Goal: Use online tool/utility: Utilize a website feature to perform a specific function

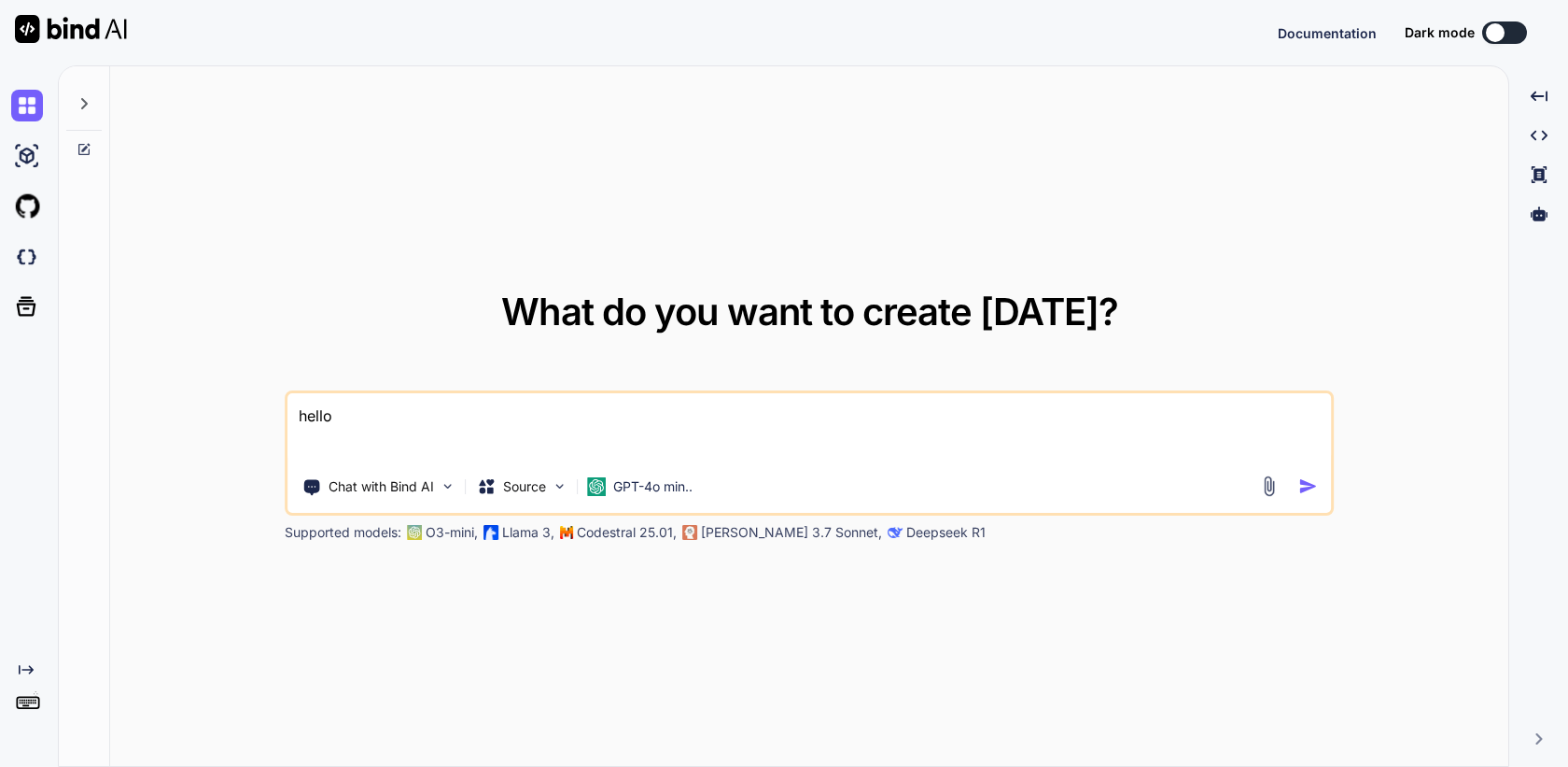
type textarea "x"
click at [30, 264] on img at bounding box center [27, 257] width 32 height 32
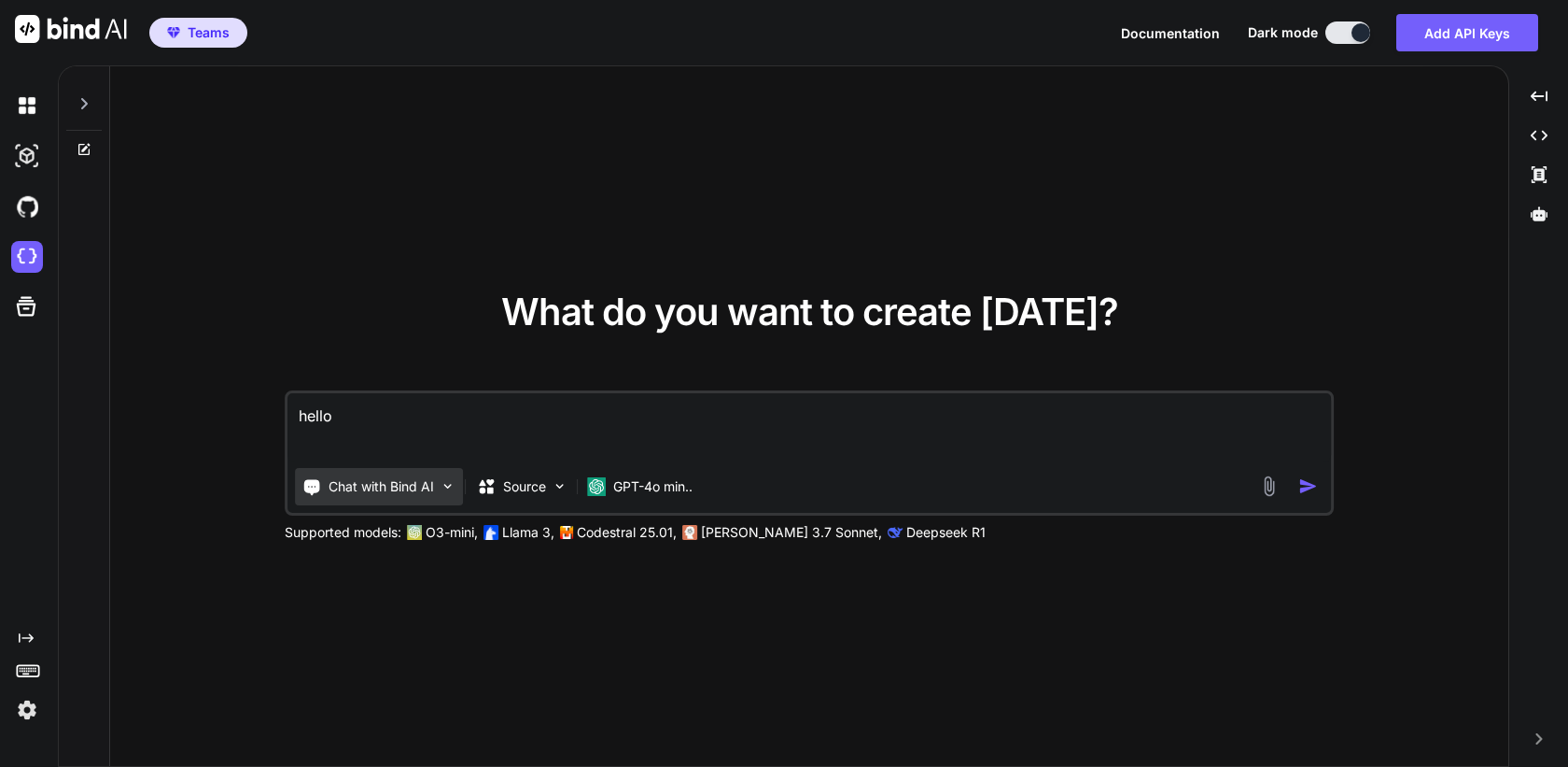
click at [405, 483] on p "Chat with Bind AI" at bounding box center [381, 487] width 105 height 19
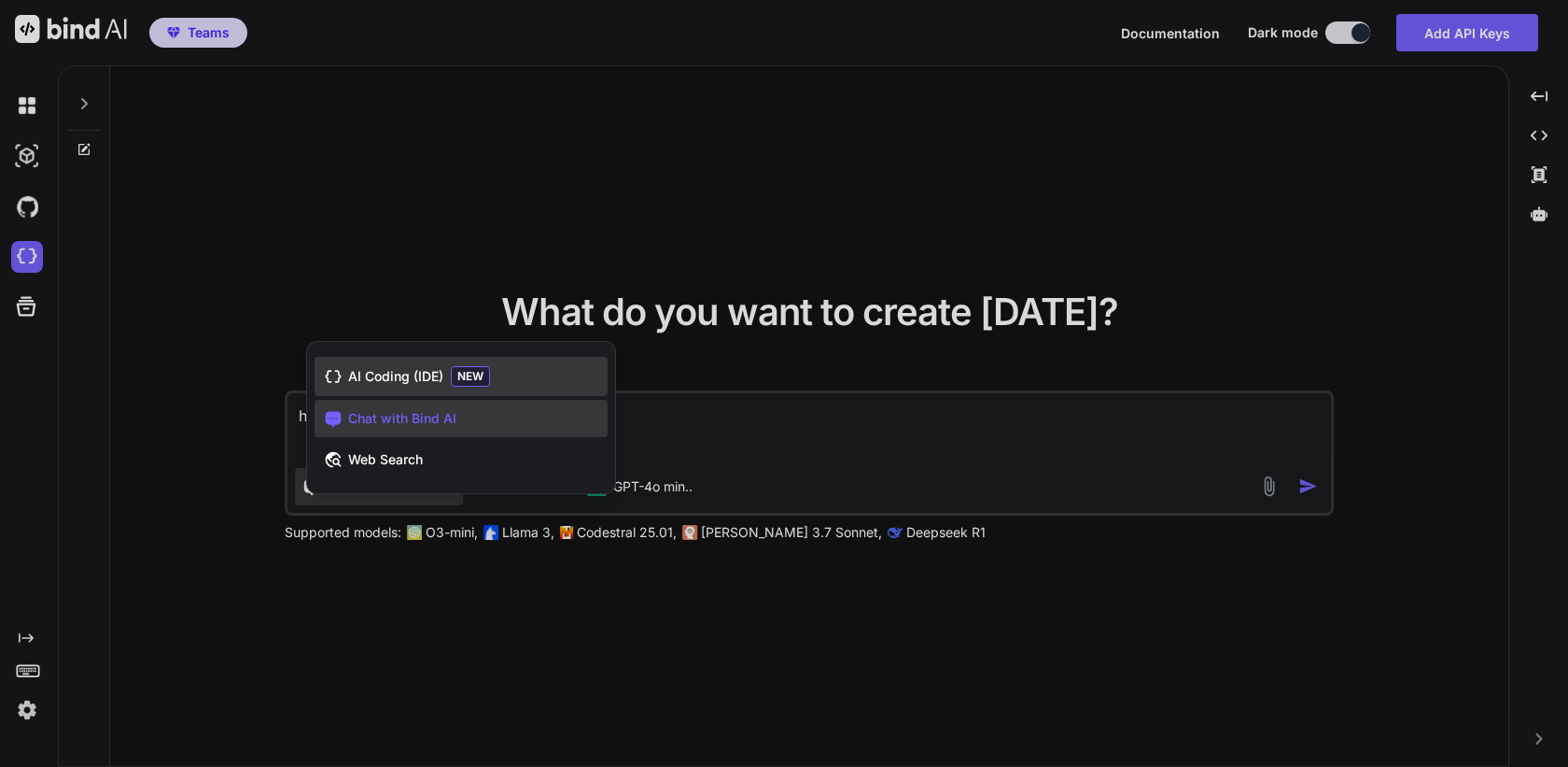
click at [429, 364] on div "AI Coding (IDE) NEW" at bounding box center [462, 377] width 293 height 40
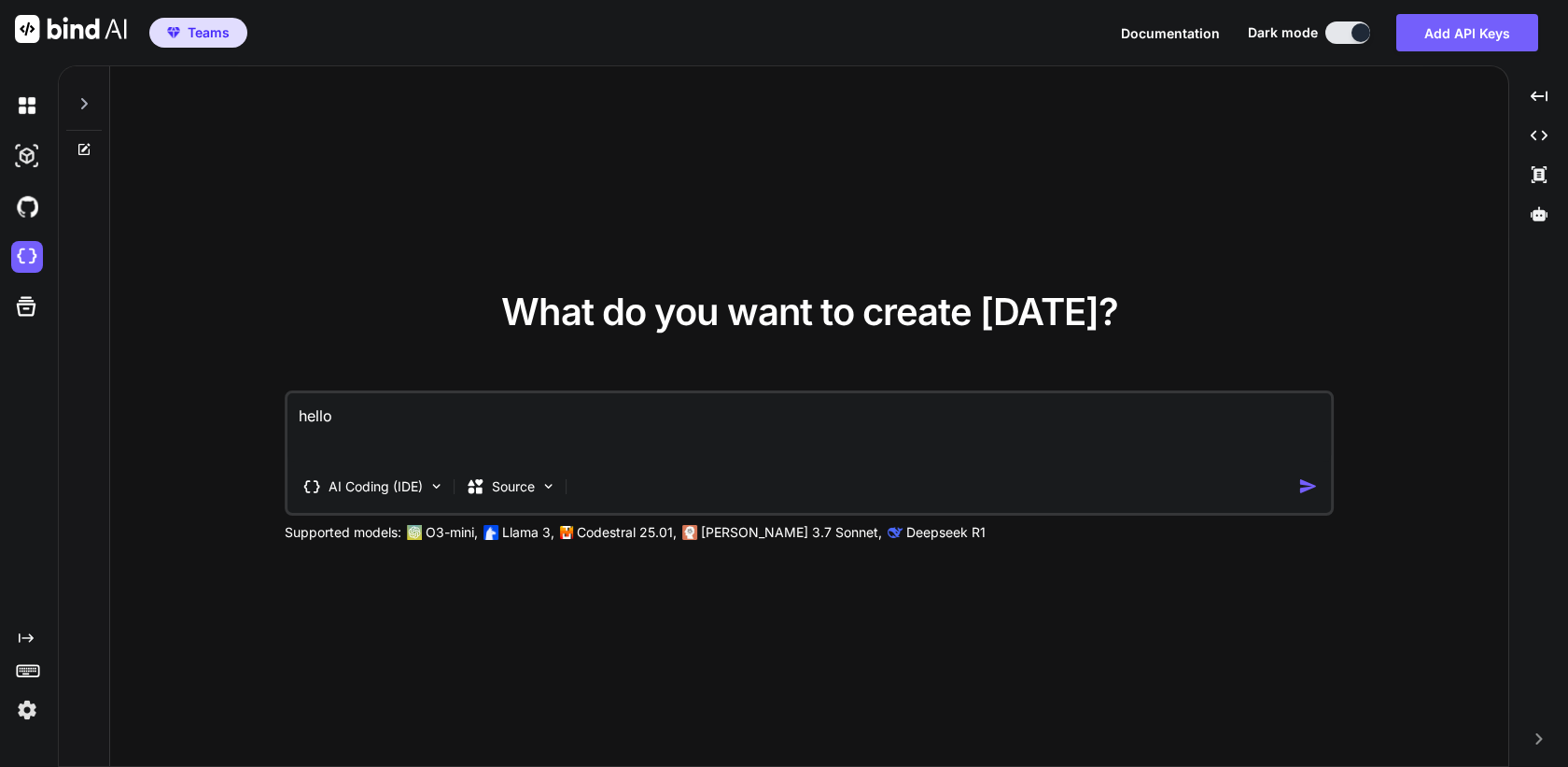
click at [414, 418] on textarea "hello" at bounding box center [808, 428] width 1043 height 69
paste textarea "create a simple html based tetris game"
type textarea "create a simple html based tetris game"
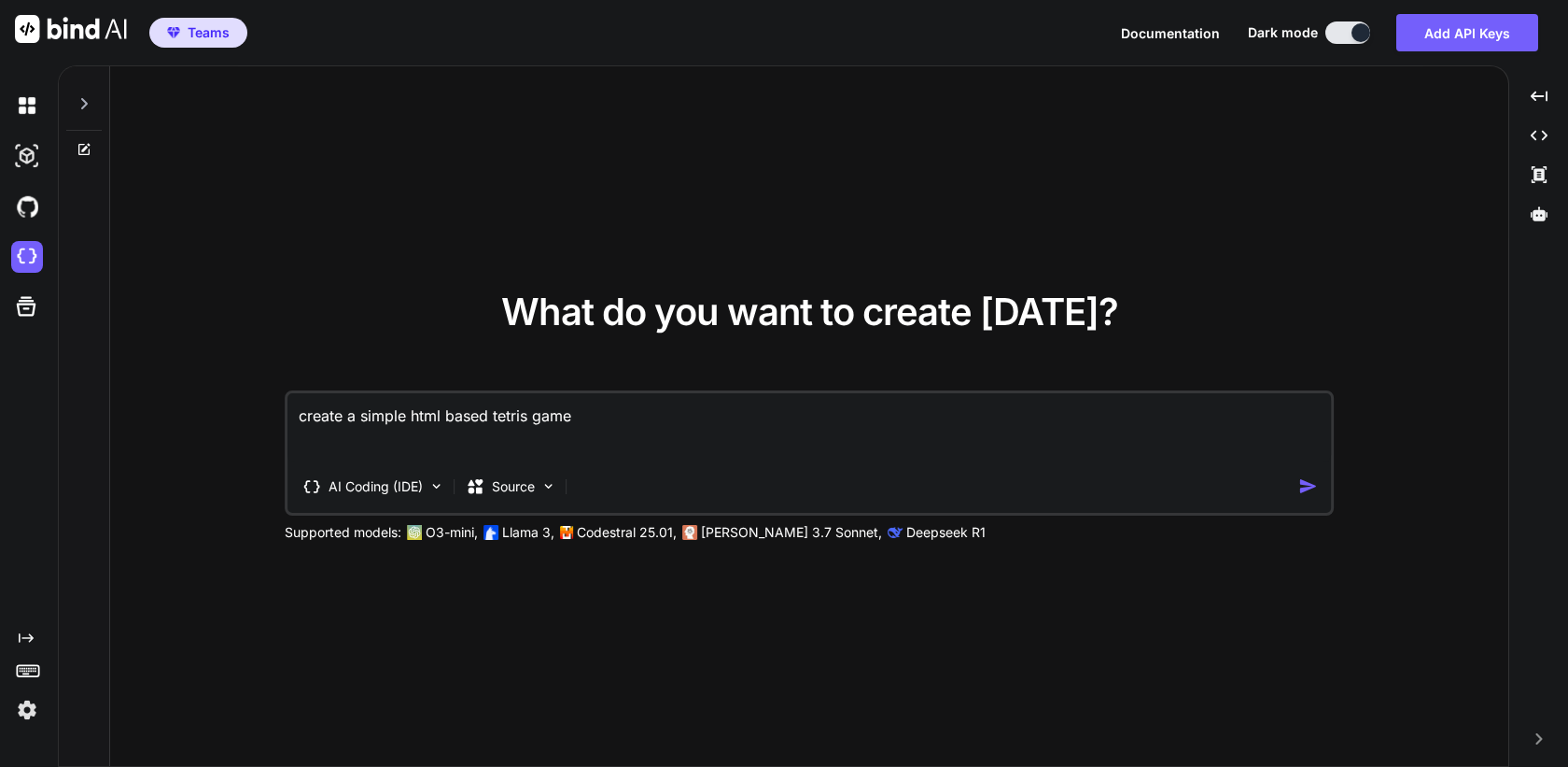
click at [1305, 485] on img "button" at bounding box center [1308, 487] width 20 height 20
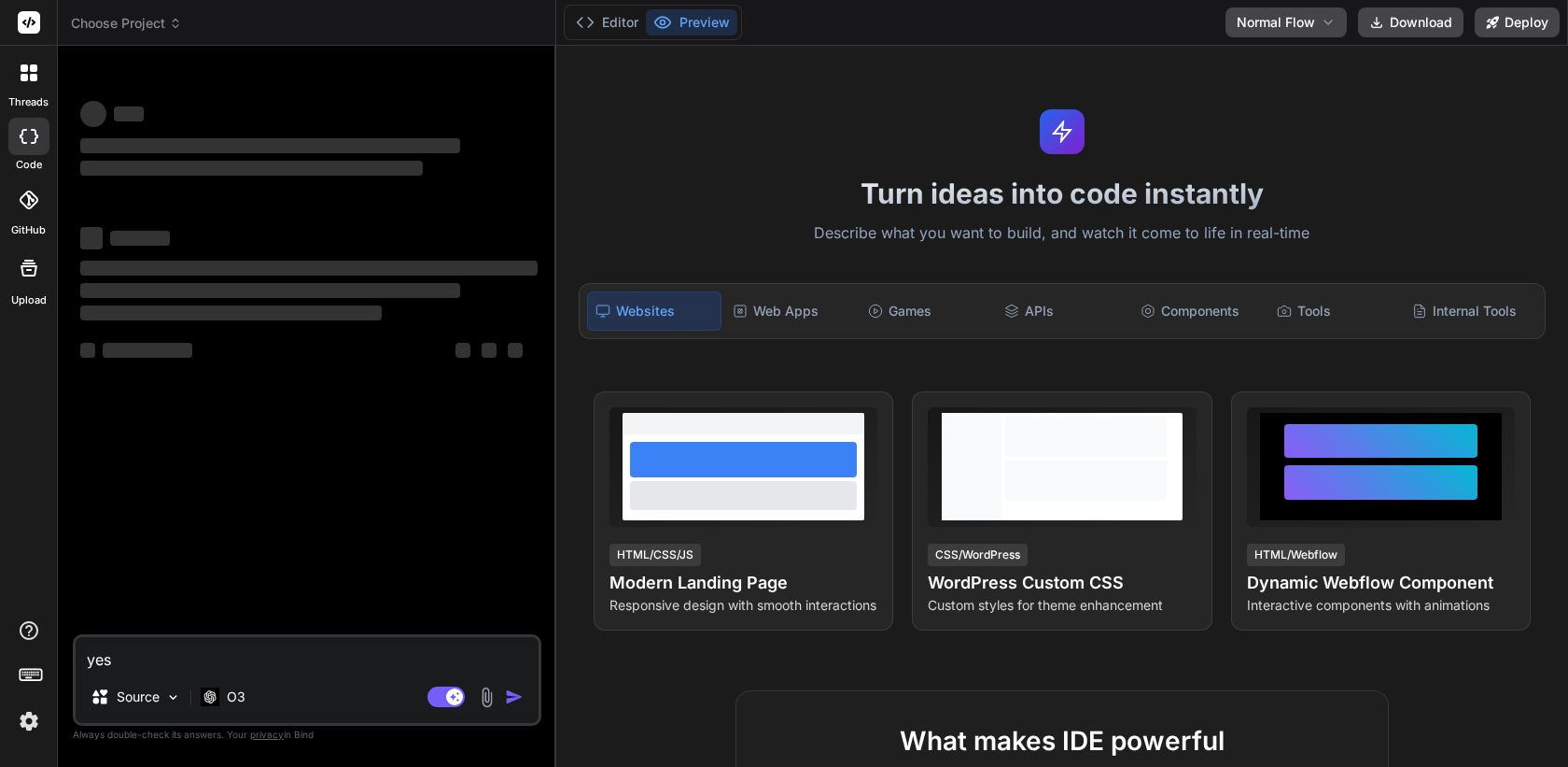
click at [149, 638] on textarea "yes" at bounding box center [306, 654] width 463 height 34
type textarea "x"
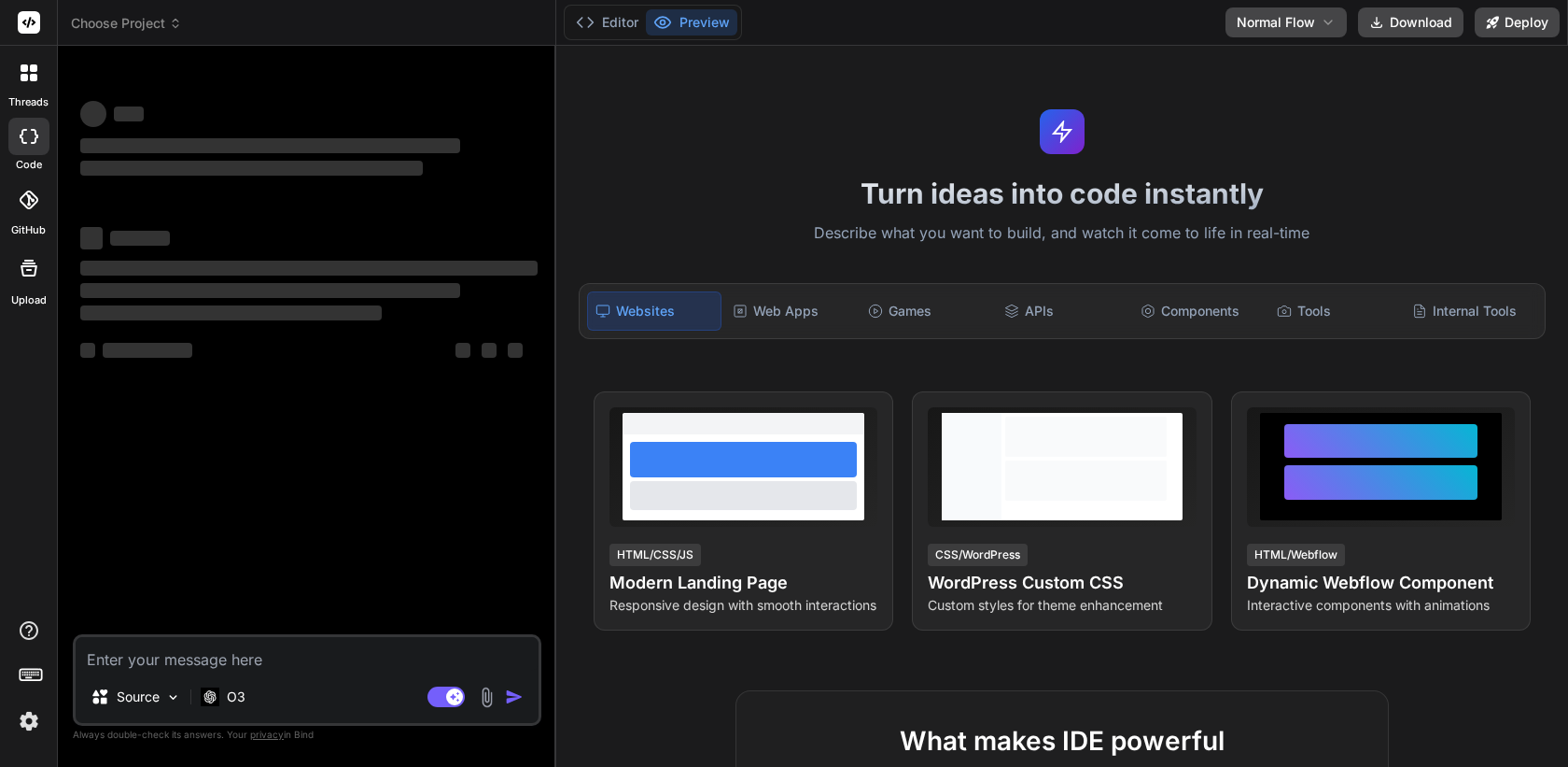
type textarea "c"
type textarea "x"
type textarea "cr"
type textarea "x"
type textarea "cre"
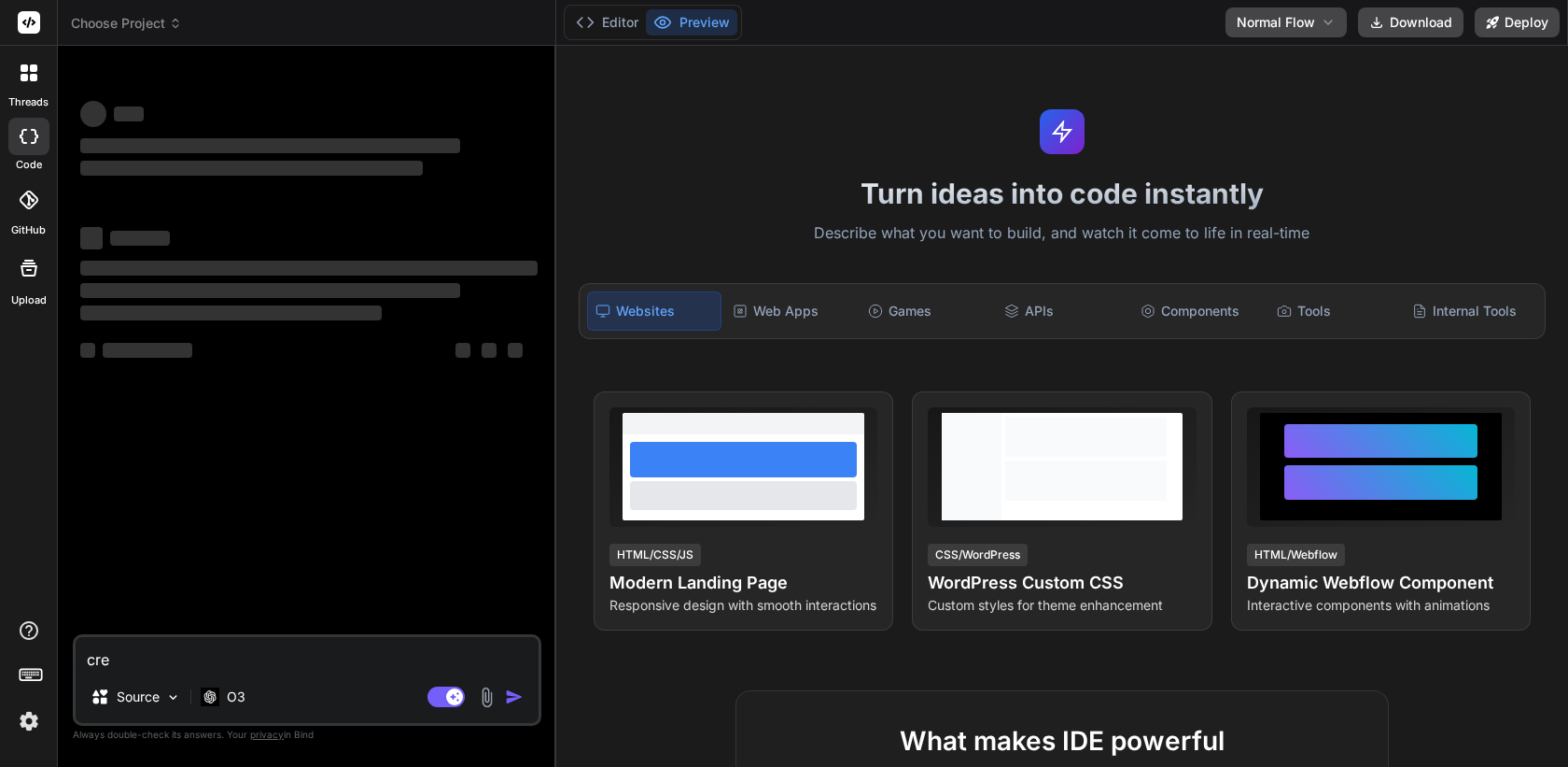
type textarea "x"
type textarea "crea"
type textarea "x"
type textarea "creat"
type textarea "x"
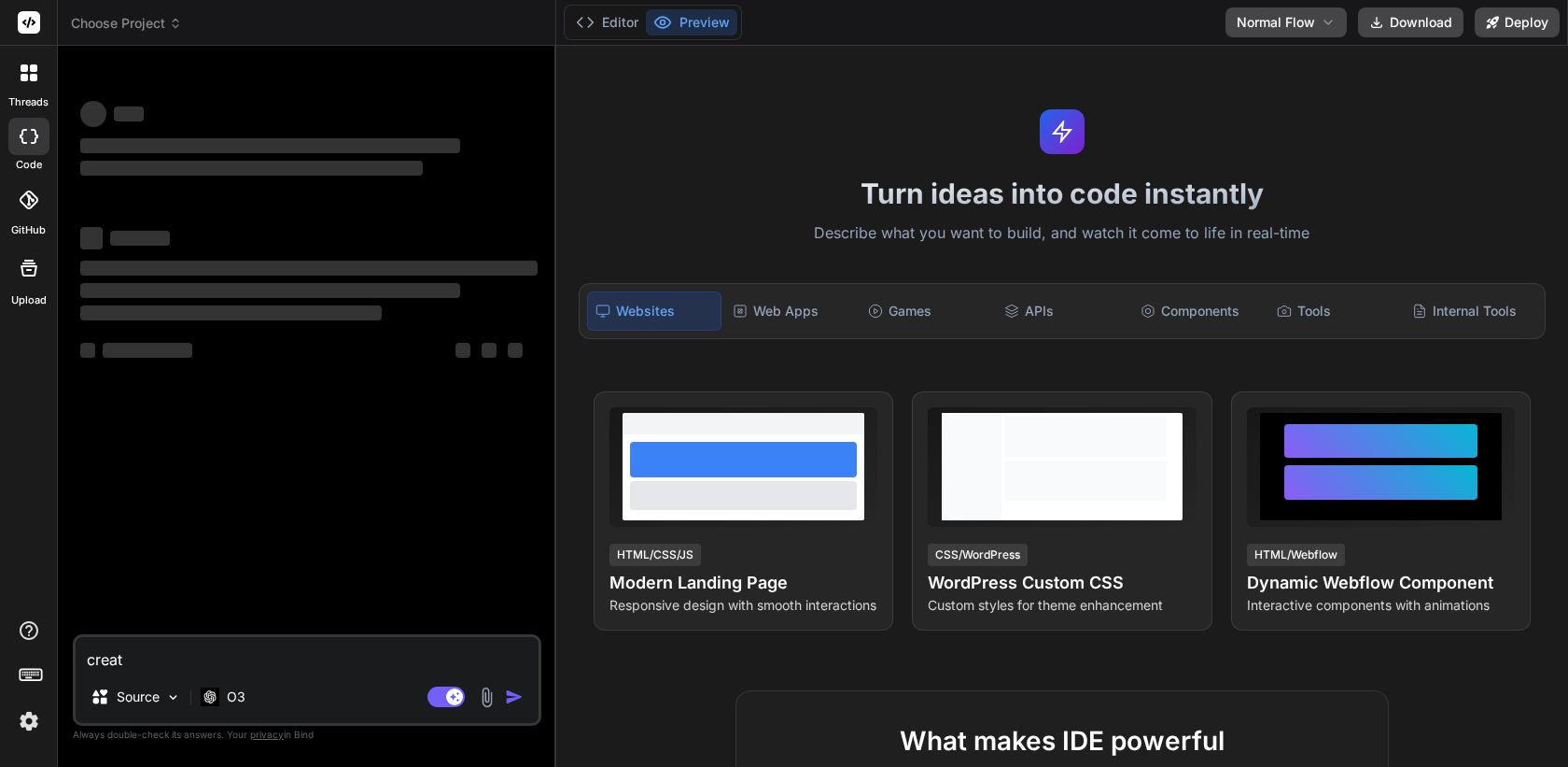
type textarea "create"
type textarea "x"
type textarea "create"
type textarea "x"
type textarea "create a"
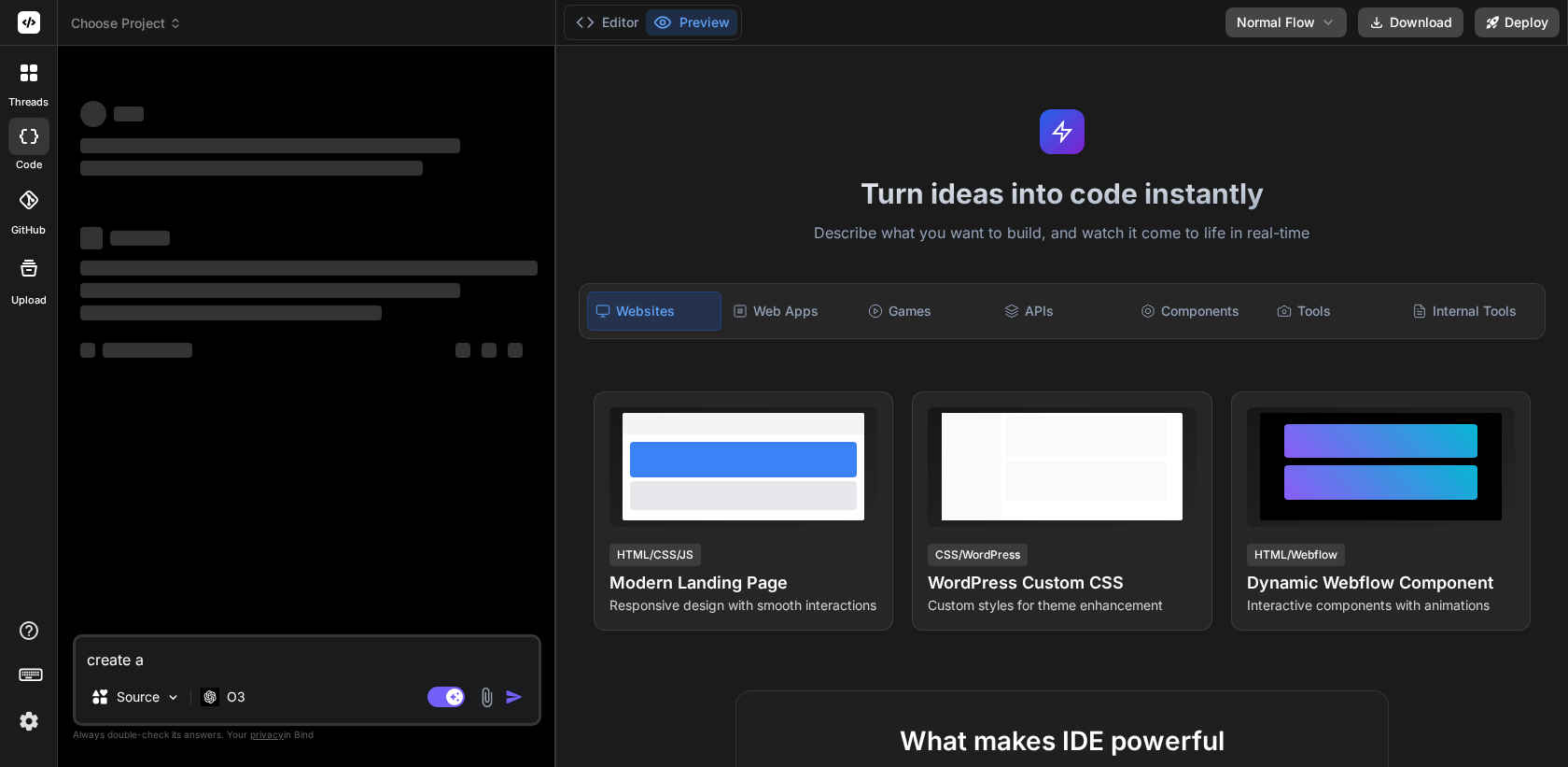
type textarea "x"
type textarea "create a"
type textarea "x"
type textarea "create a s"
type textarea "x"
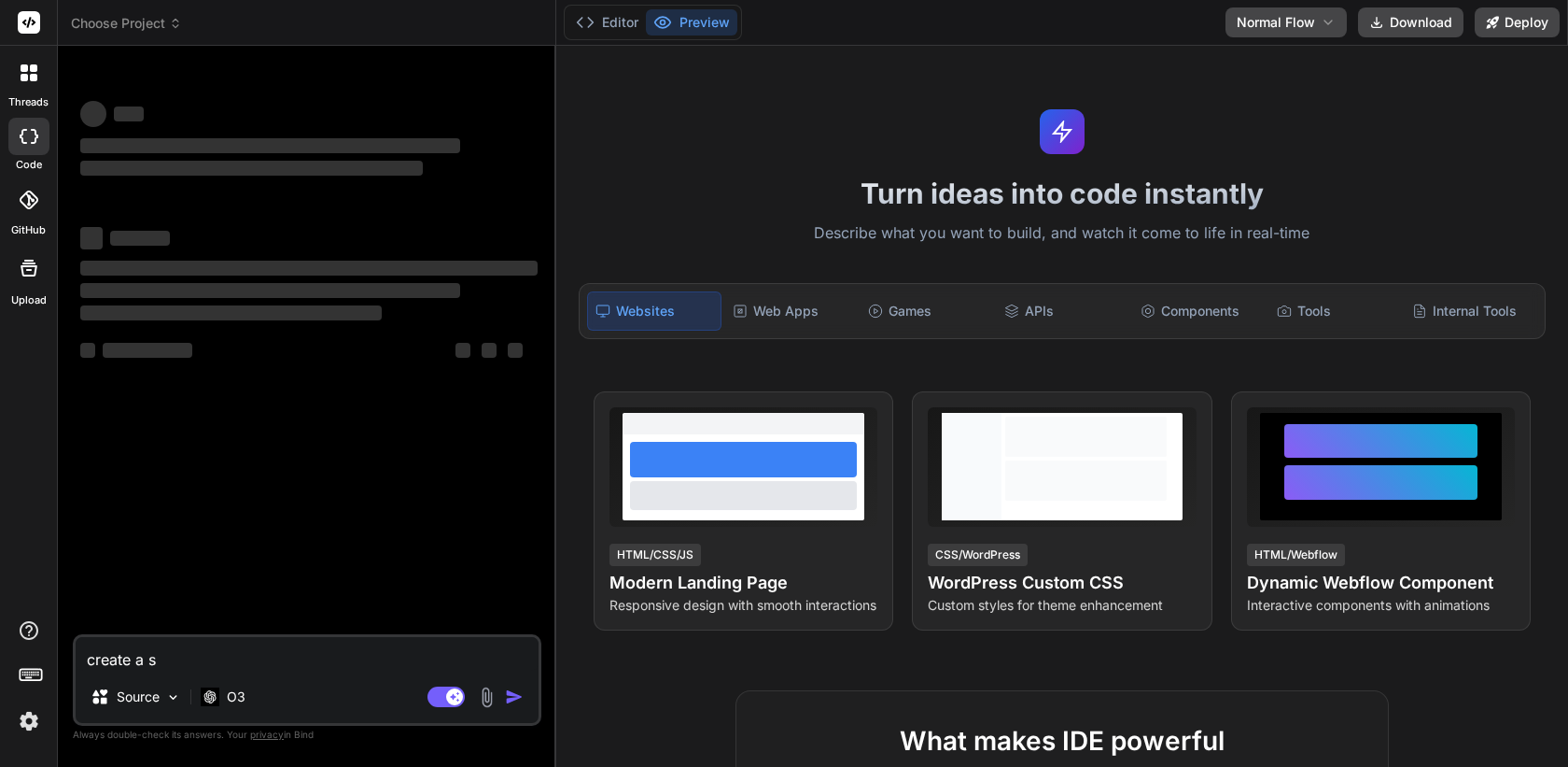
type textarea "create a si"
type textarea "x"
type textarea "create a sim"
type textarea "x"
type textarea "create a simp"
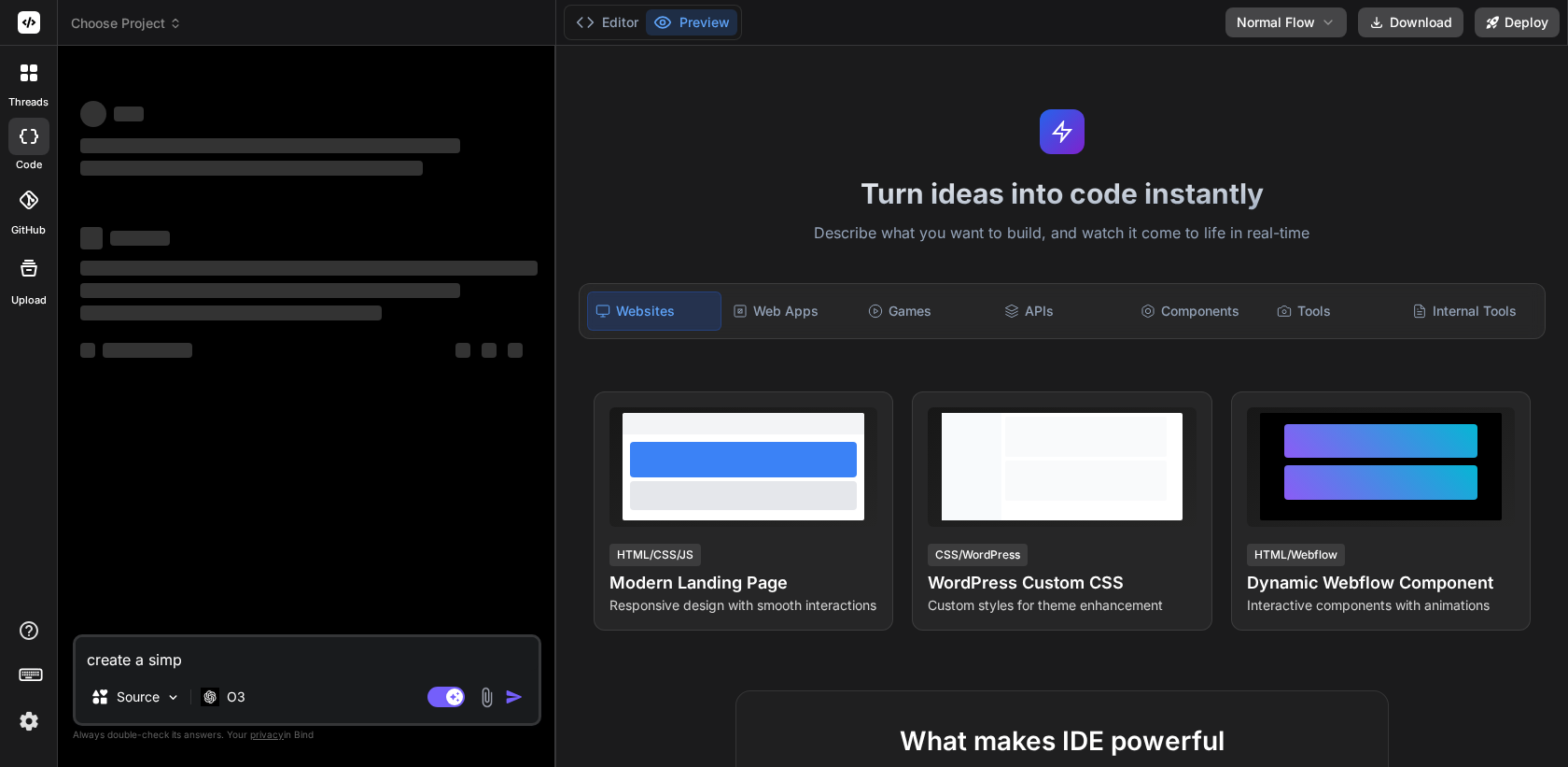
type textarea "x"
type textarea "create a simple"
type textarea "x"
type textarea "create a simple"
type textarea "x"
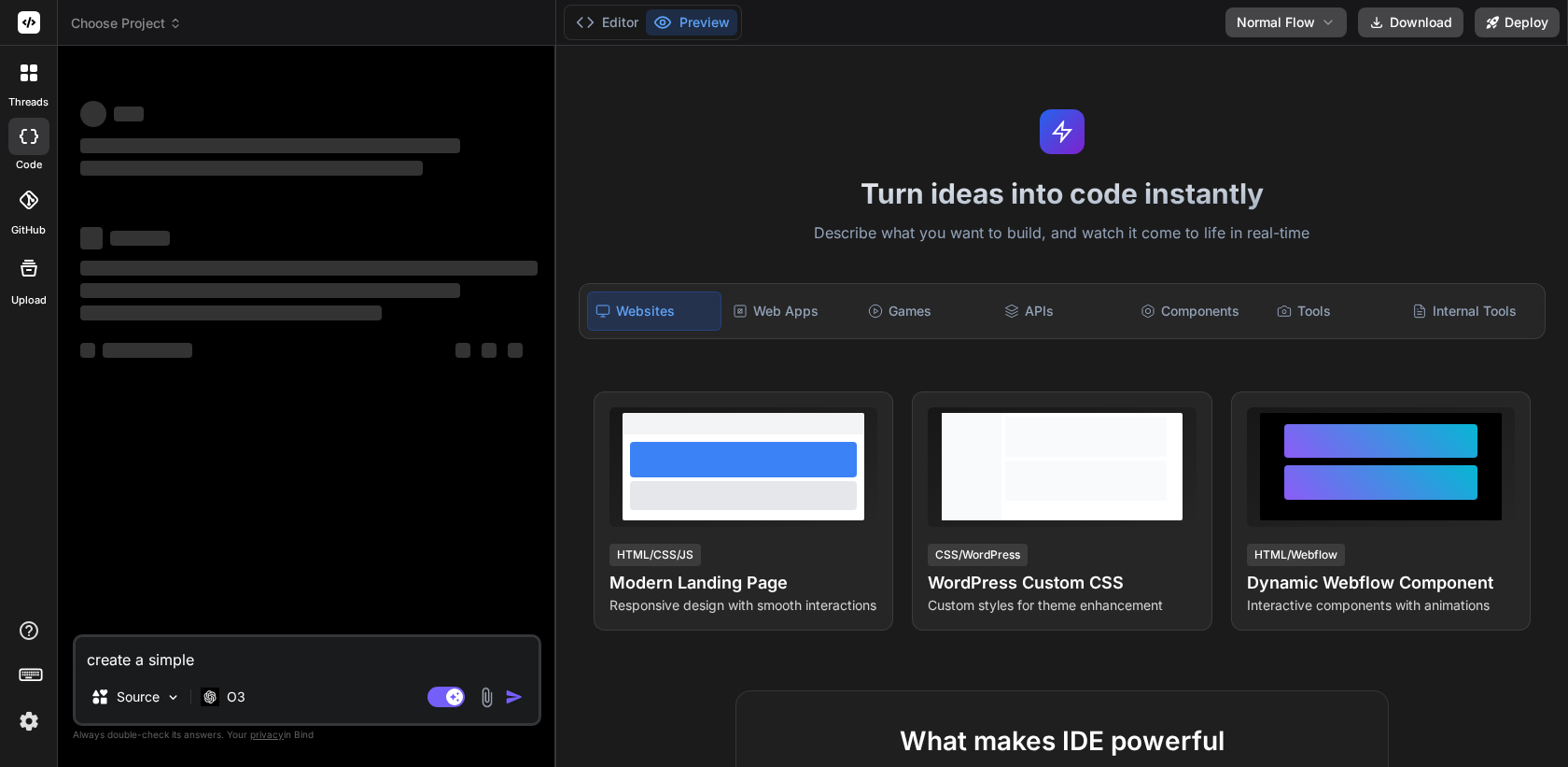
type textarea "create a simple h"
type textarea "x"
type textarea "create a simple htm"
type textarea "x"
type textarea "create a simple html"
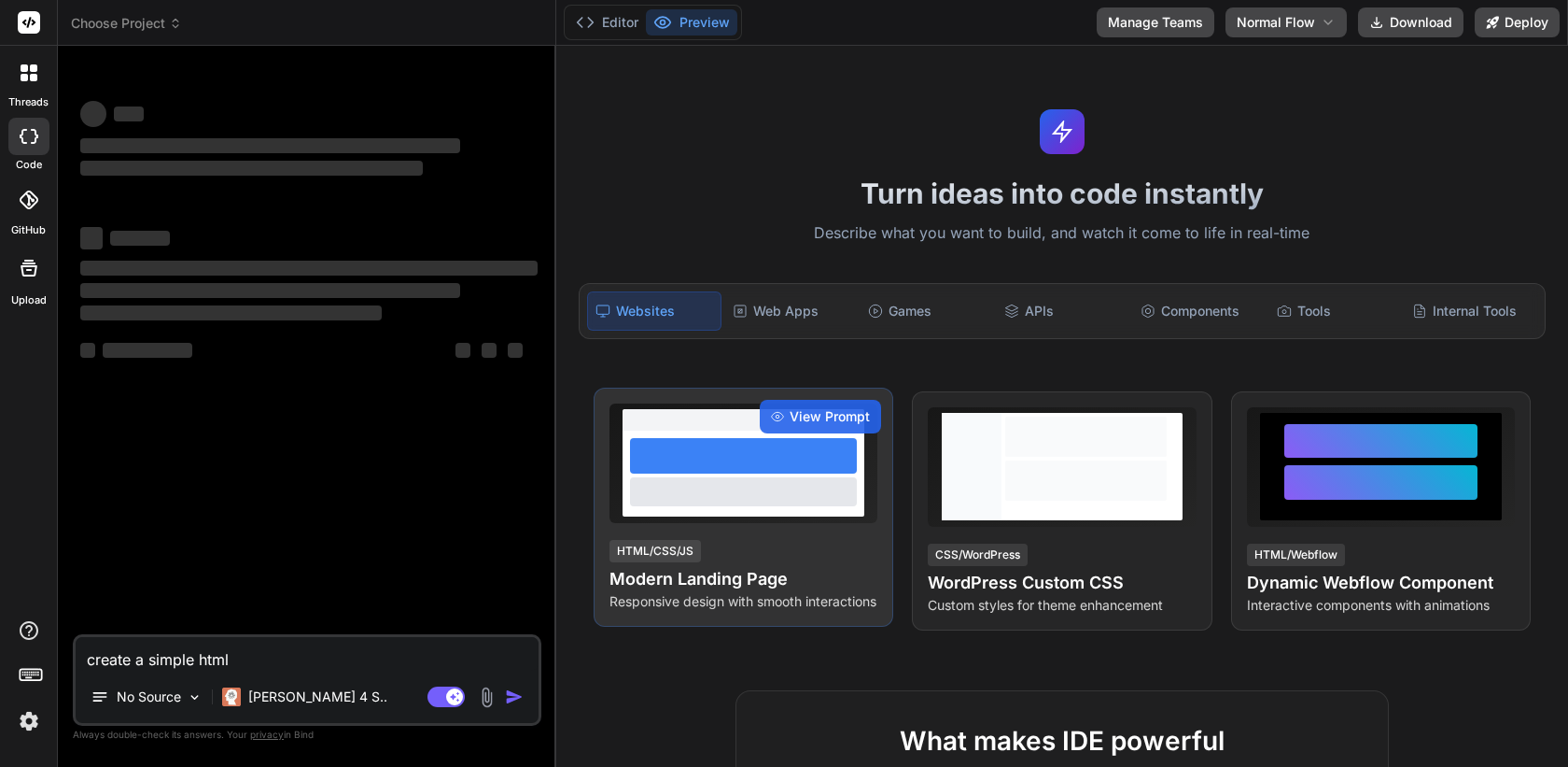
type textarea "x"
type textarea "create a simple html"
type textarea "x"
type textarea "create a simple html b"
type textarea "x"
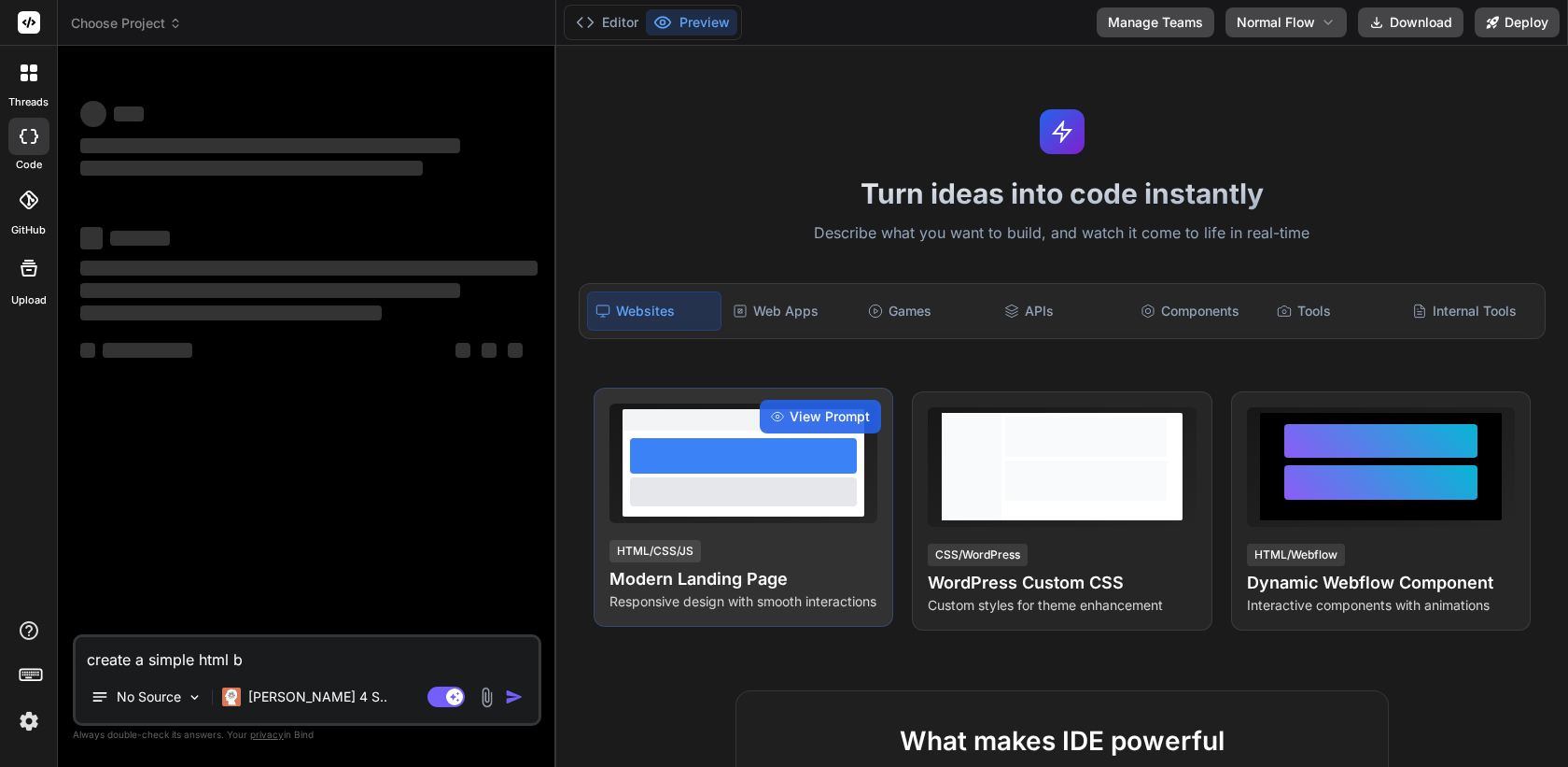
type textarea "create a simple html ba"
type textarea "x"
type textarea "create a simple html bas"
type textarea "x"
type textarea "create a simple html base"
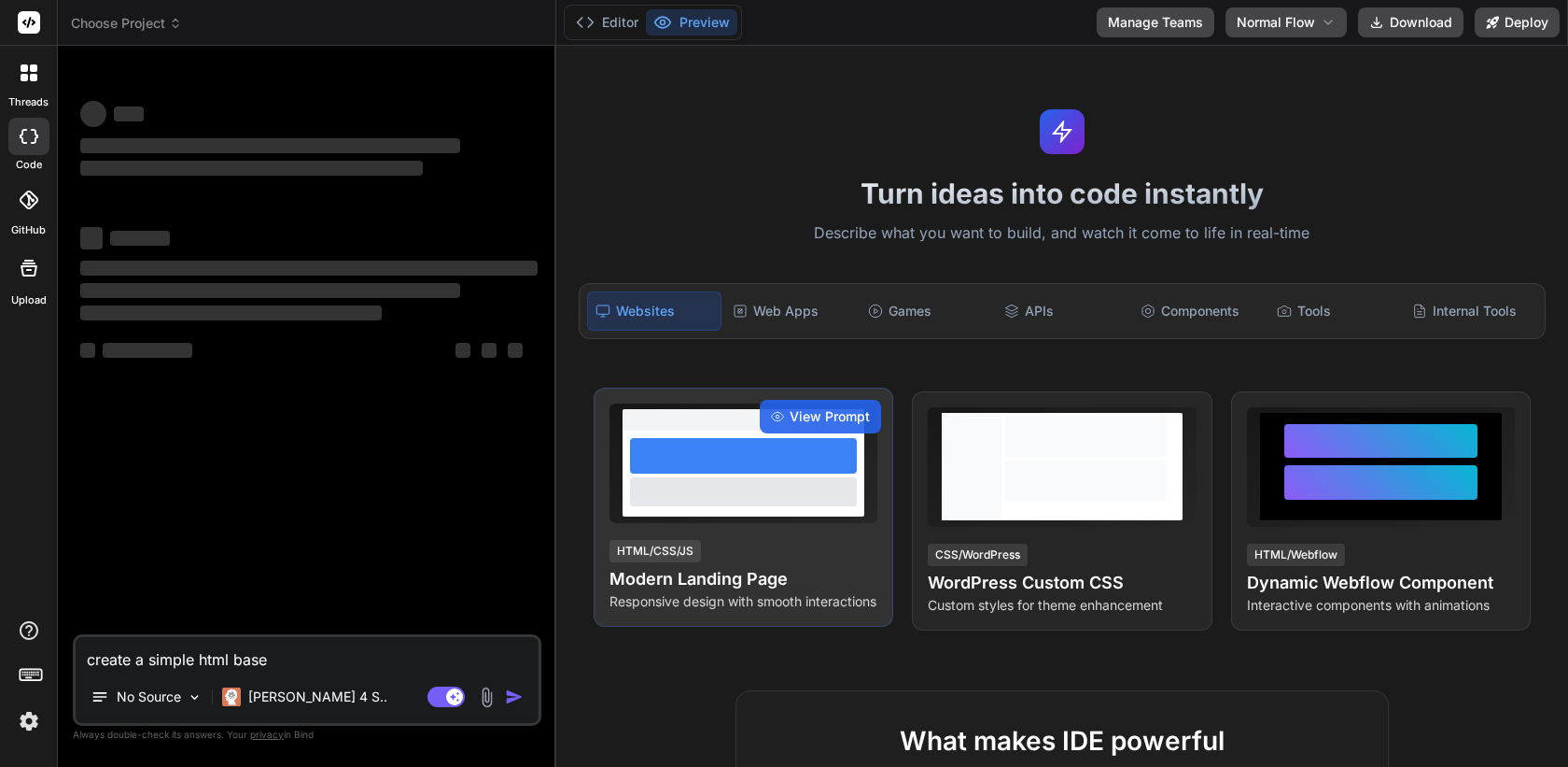
type textarea "x"
type textarea "create a simple html based"
type textarea "x"
type textarea "create a simple html based"
type textarea "x"
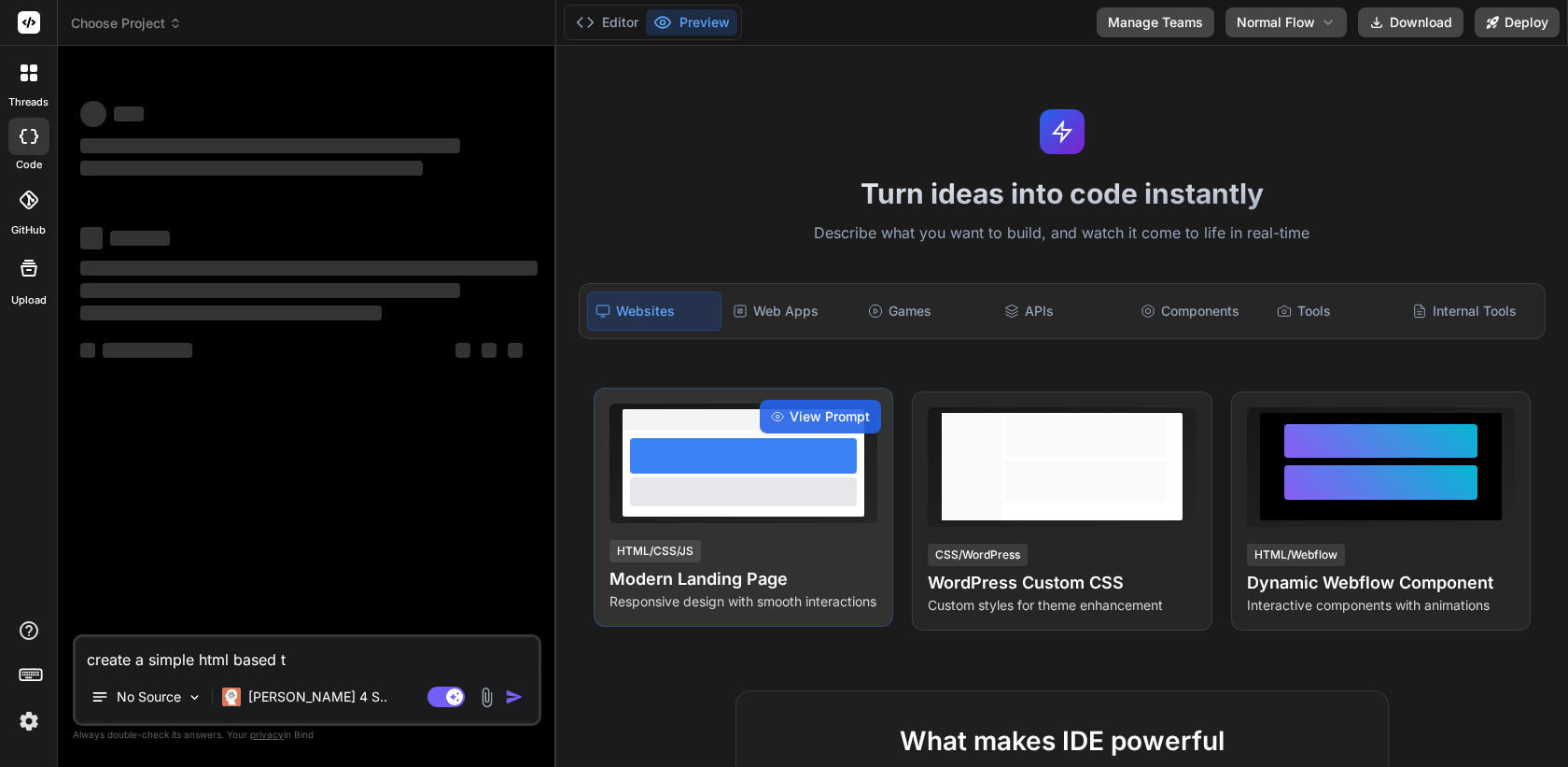
type textarea "create a simple html based te"
type textarea "x"
type textarea "create a simple html based tet"
type textarea "x"
type textarea "create a simple html based tetr"
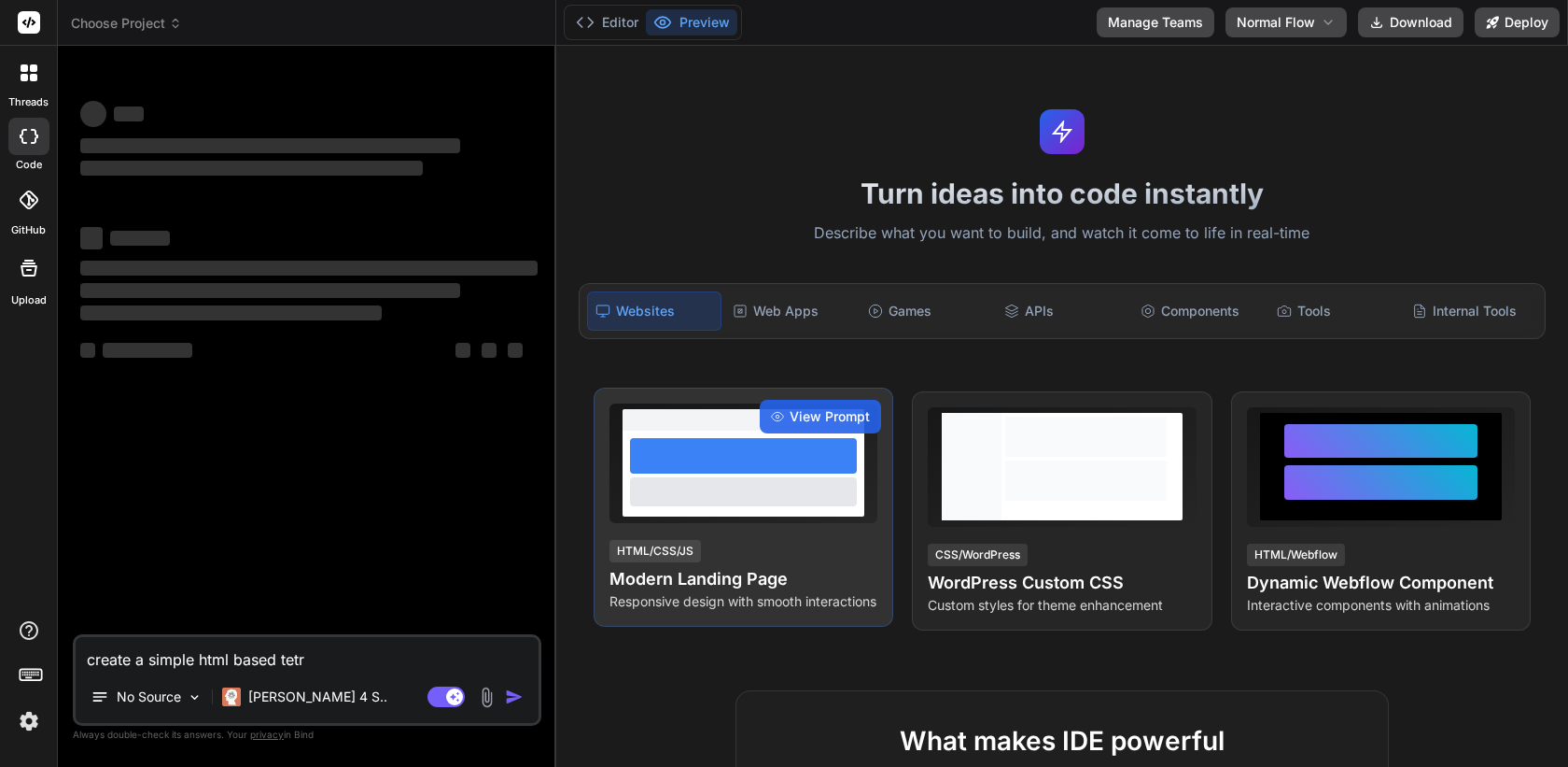
type textarea "x"
type textarea "create a simple html based tetri"
type textarea "x"
type textarea "create a simple html based tetris"
type textarea "x"
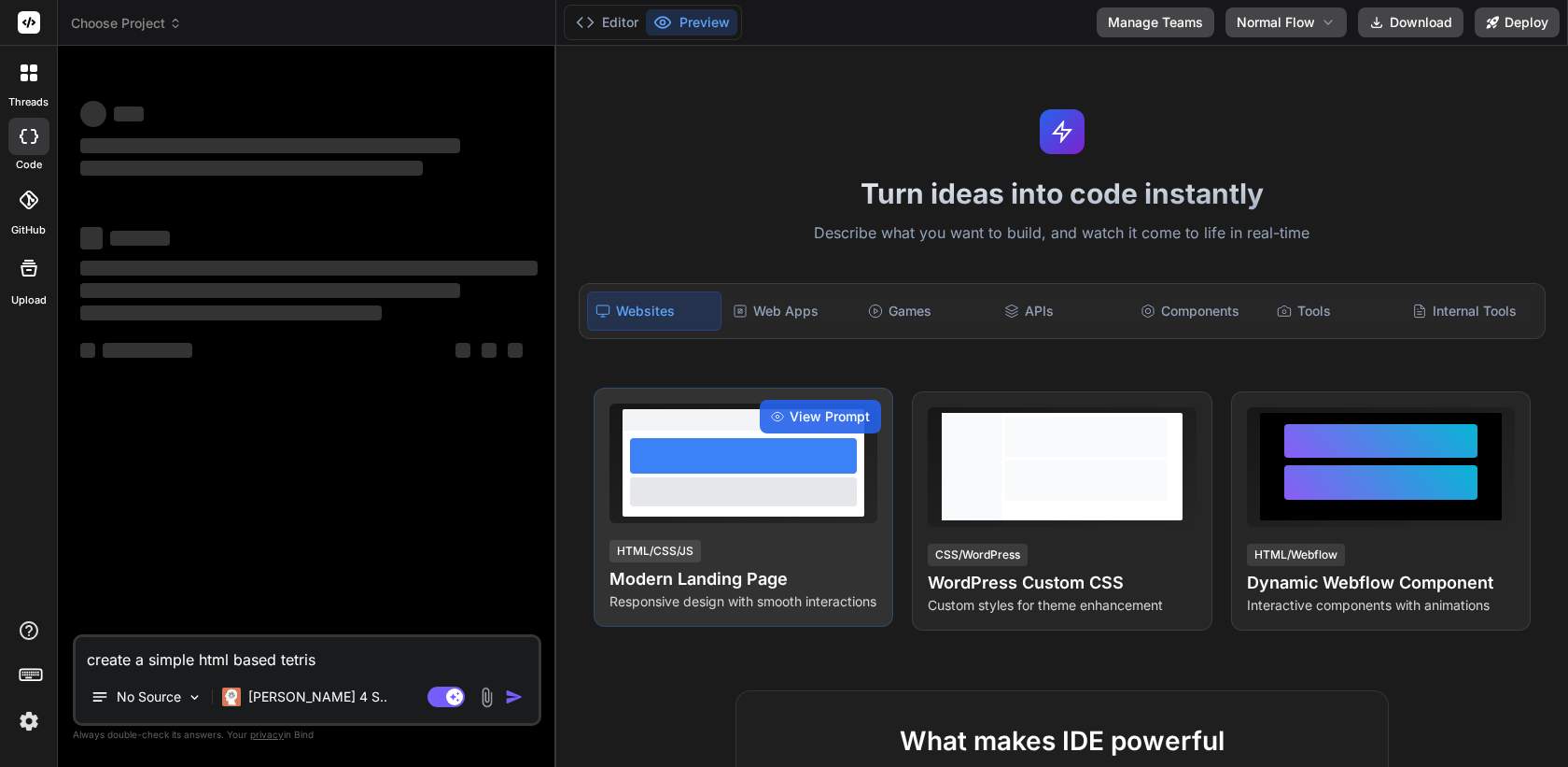
type textarea "create a simple html based tetris"
type textarea "x"
type textarea "create a simple html based tetris g"
type textarea "x"
type textarea "create a simple html based tetris ga"
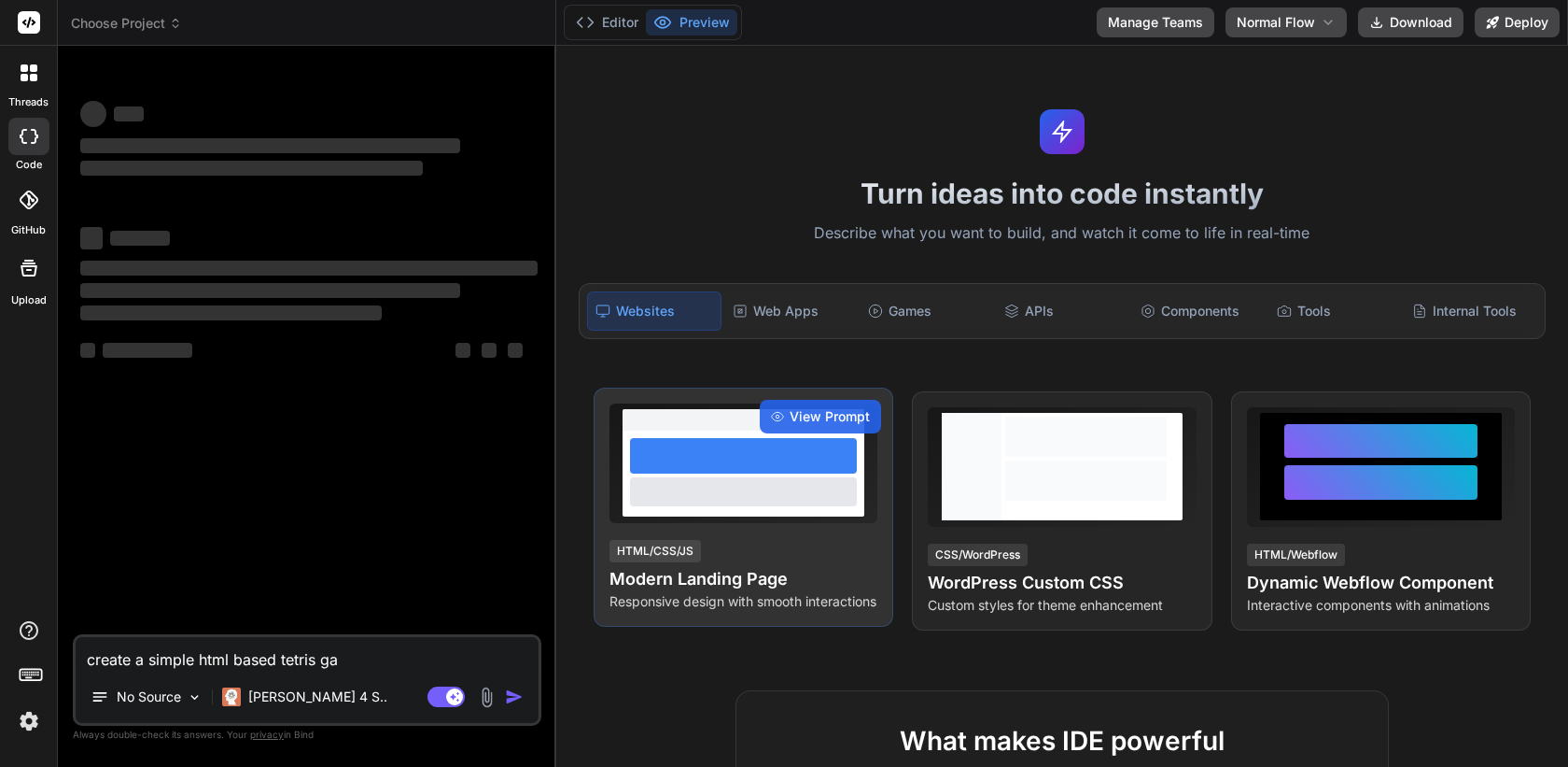
type textarea "x"
type textarea "create a simple html based tetris gam"
type textarea "x"
type textarea "create a simple html based tetris game"
type textarea "x"
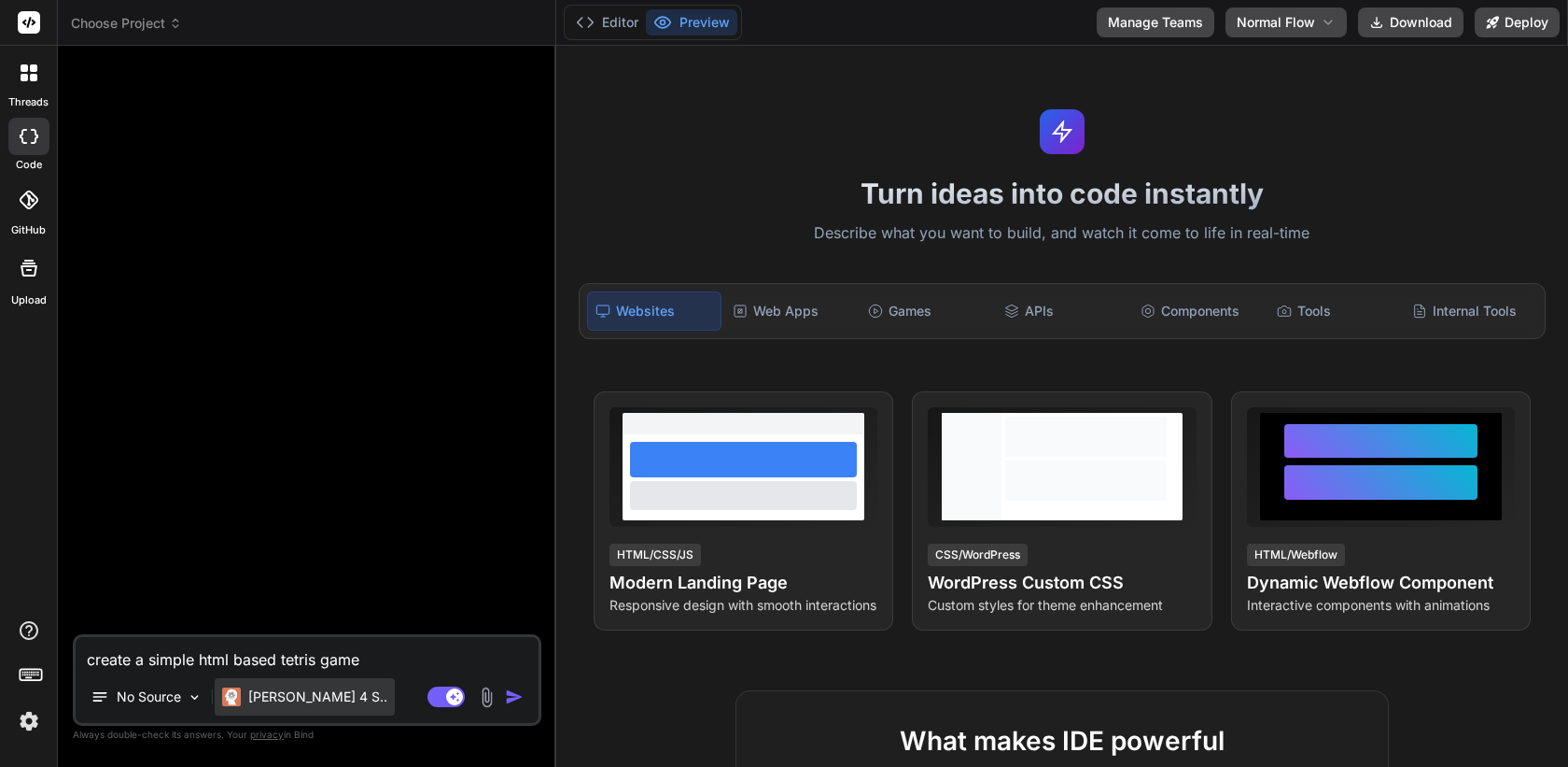
type textarea "create a simple html based tetris game"
click at [309, 690] on p "Claude 4 S.." at bounding box center [318, 697] width 139 height 19
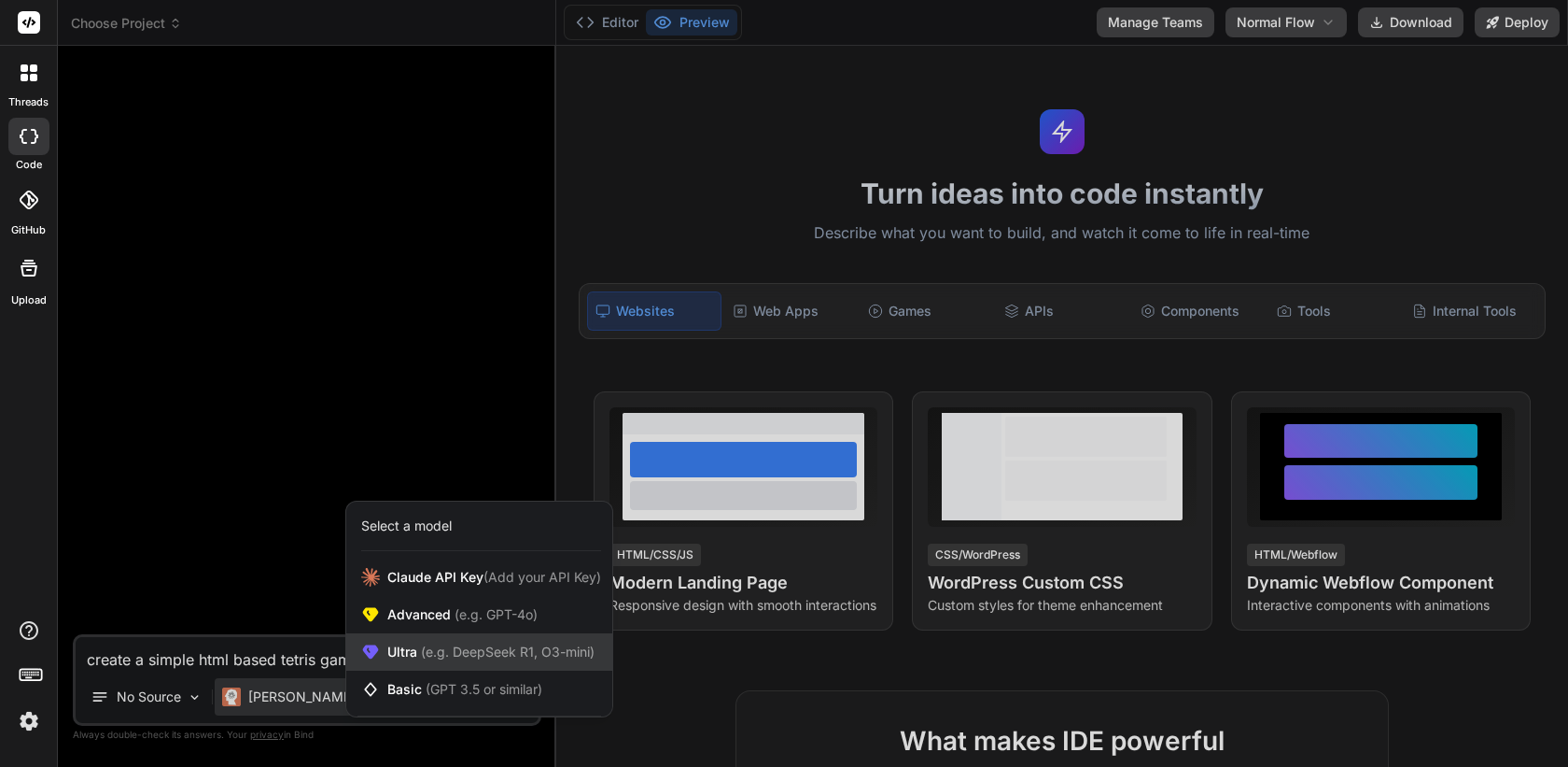
click at [398, 644] on span "Ultra (e.g. DeepSeek R1, O3-mini)" at bounding box center [490, 651] width 207 height 19
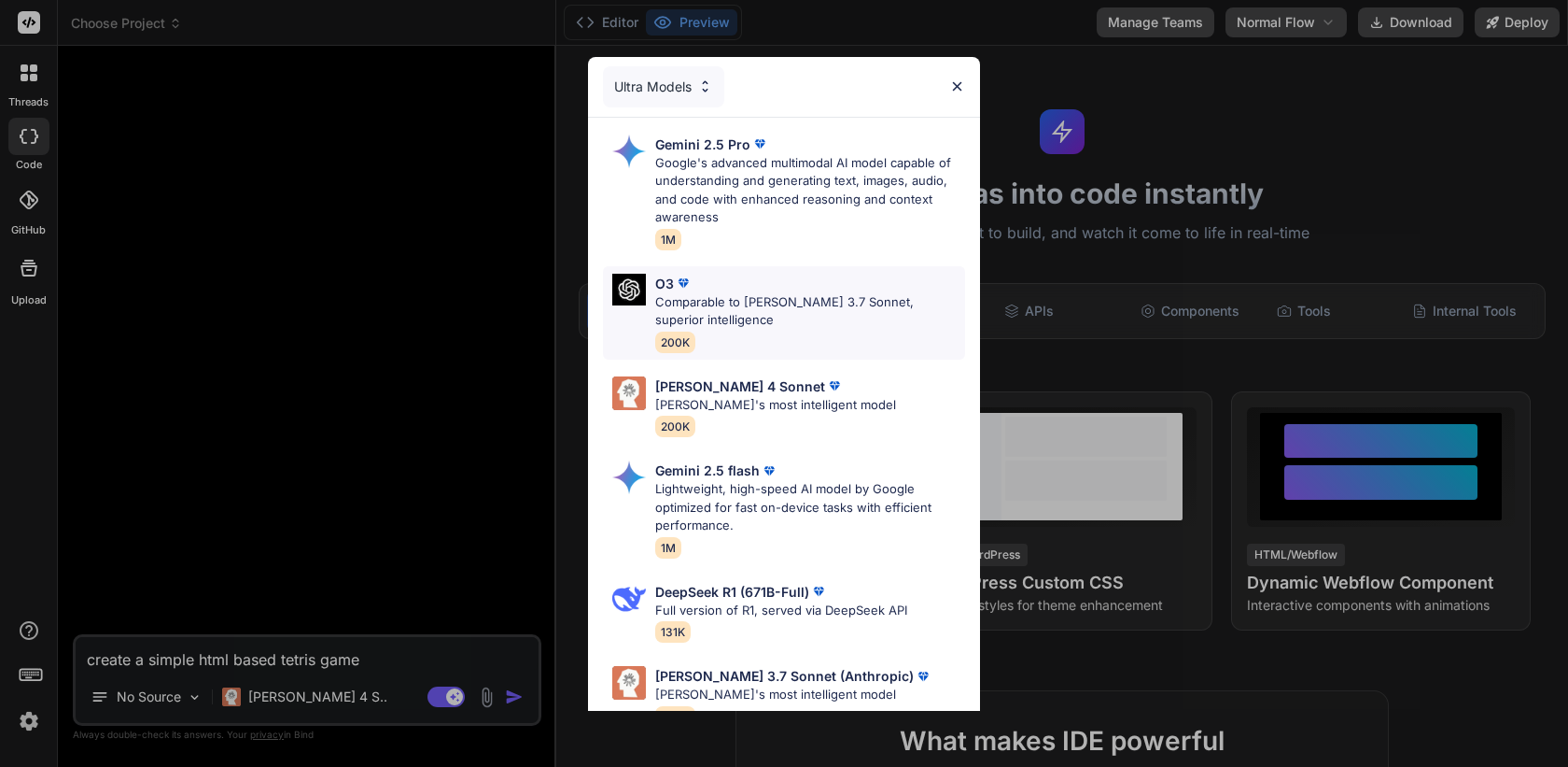
click at [731, 282] on div "O3" at bounding box center [809, 283] width 310 height 20
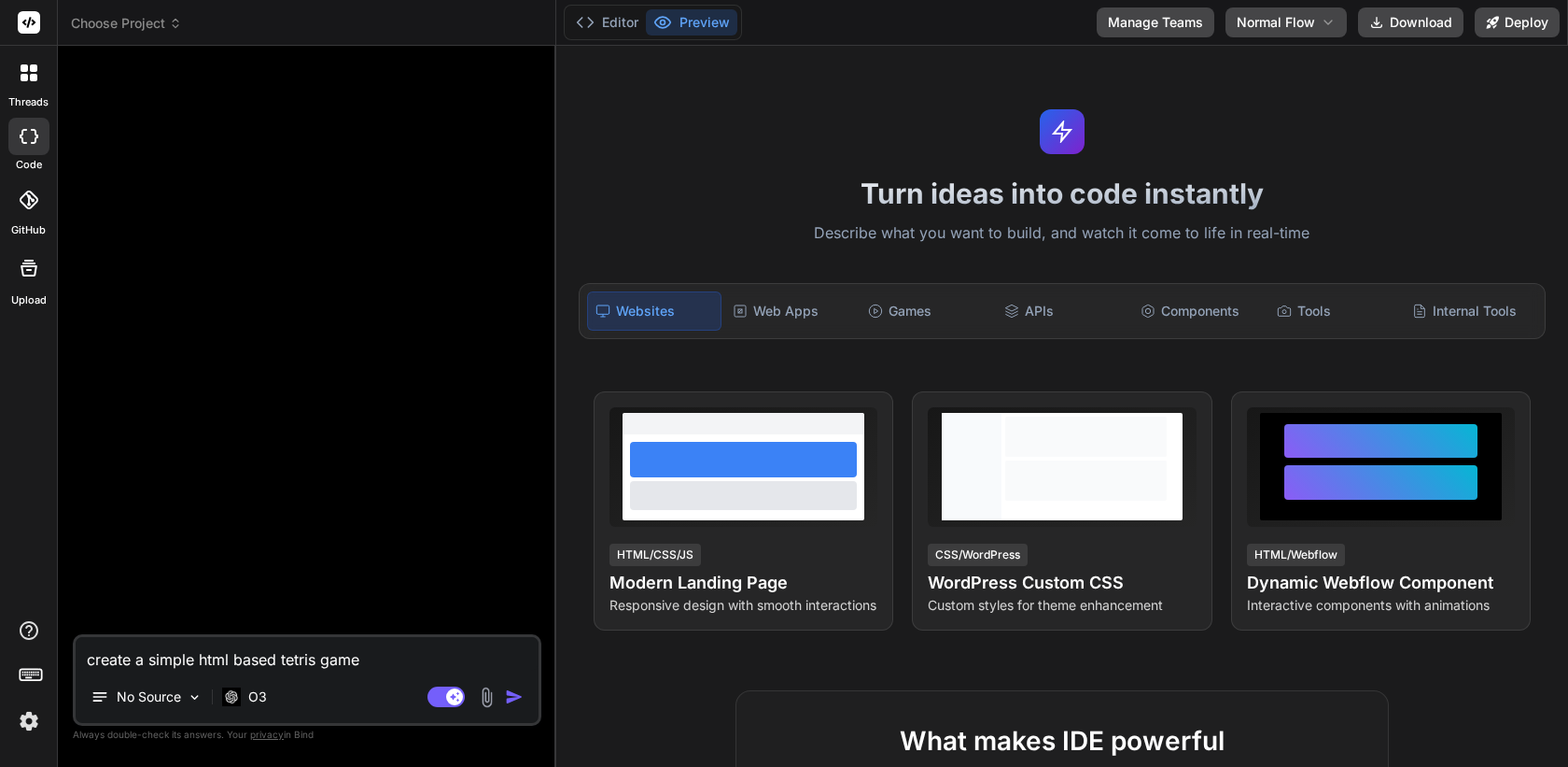
click at [284, 655] on textarea "create a simple html based tetris game" at bounding box center [306, 654] width 463 height 34
click at [517, 703] on img "button" at bounding box center [514, 697] width 19 height 19
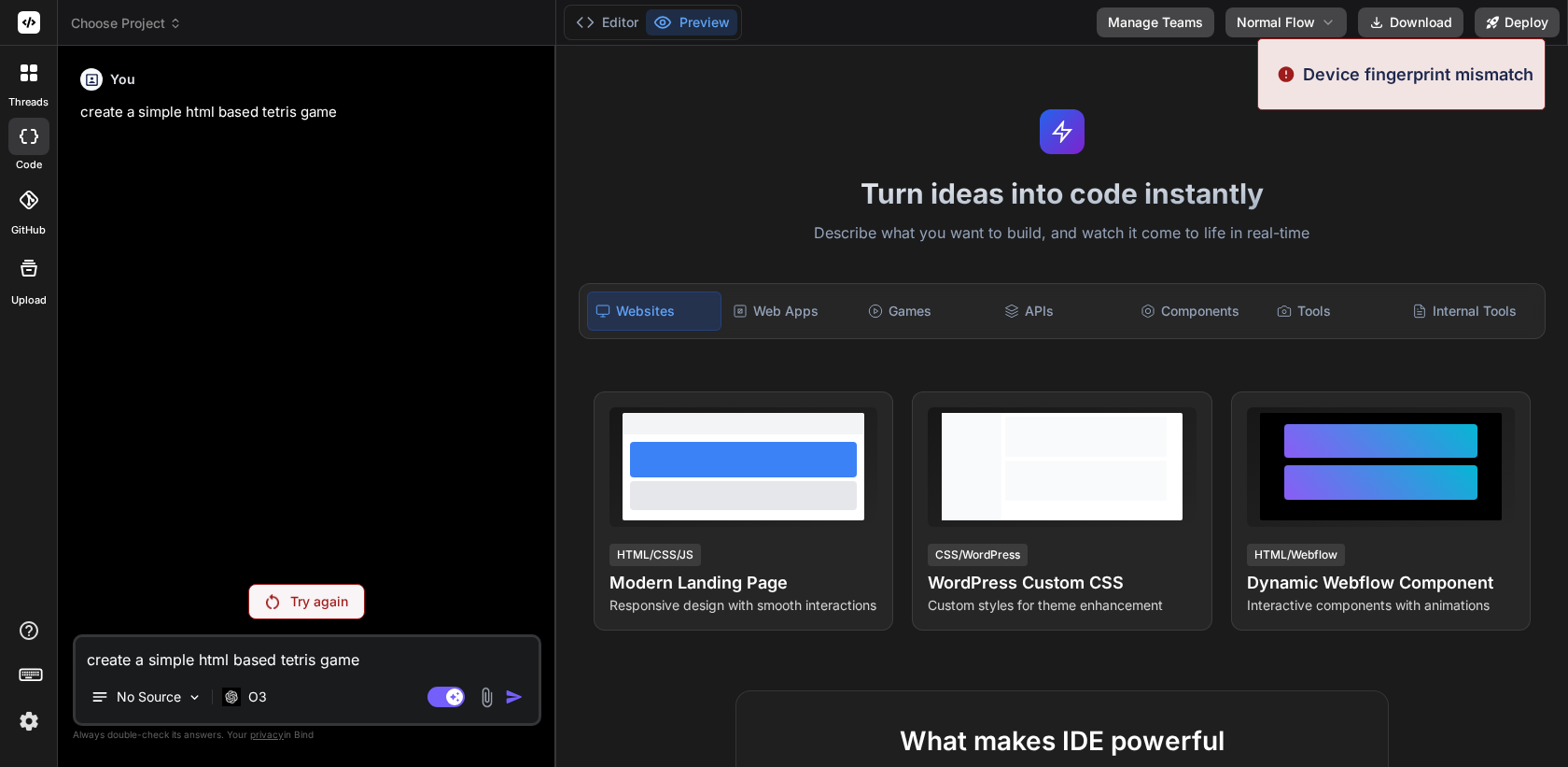
click at [1328, 78] on p "Device fingerprint mismatch" at bounding box center [1417, 73] width 231 height 25
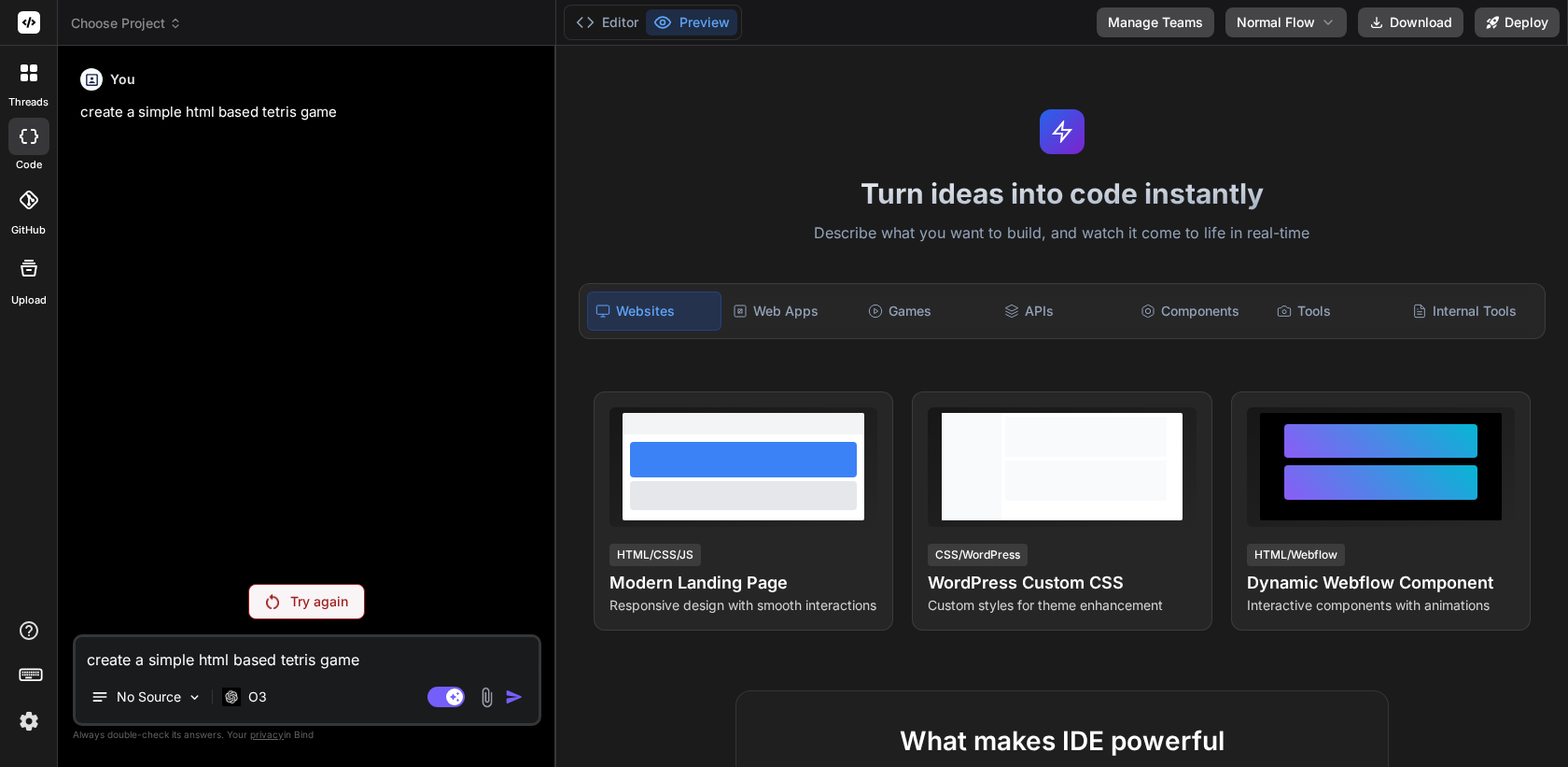
click at [283, 607] on div "Try again" at bounding box center [307, 602] width 117 height 36
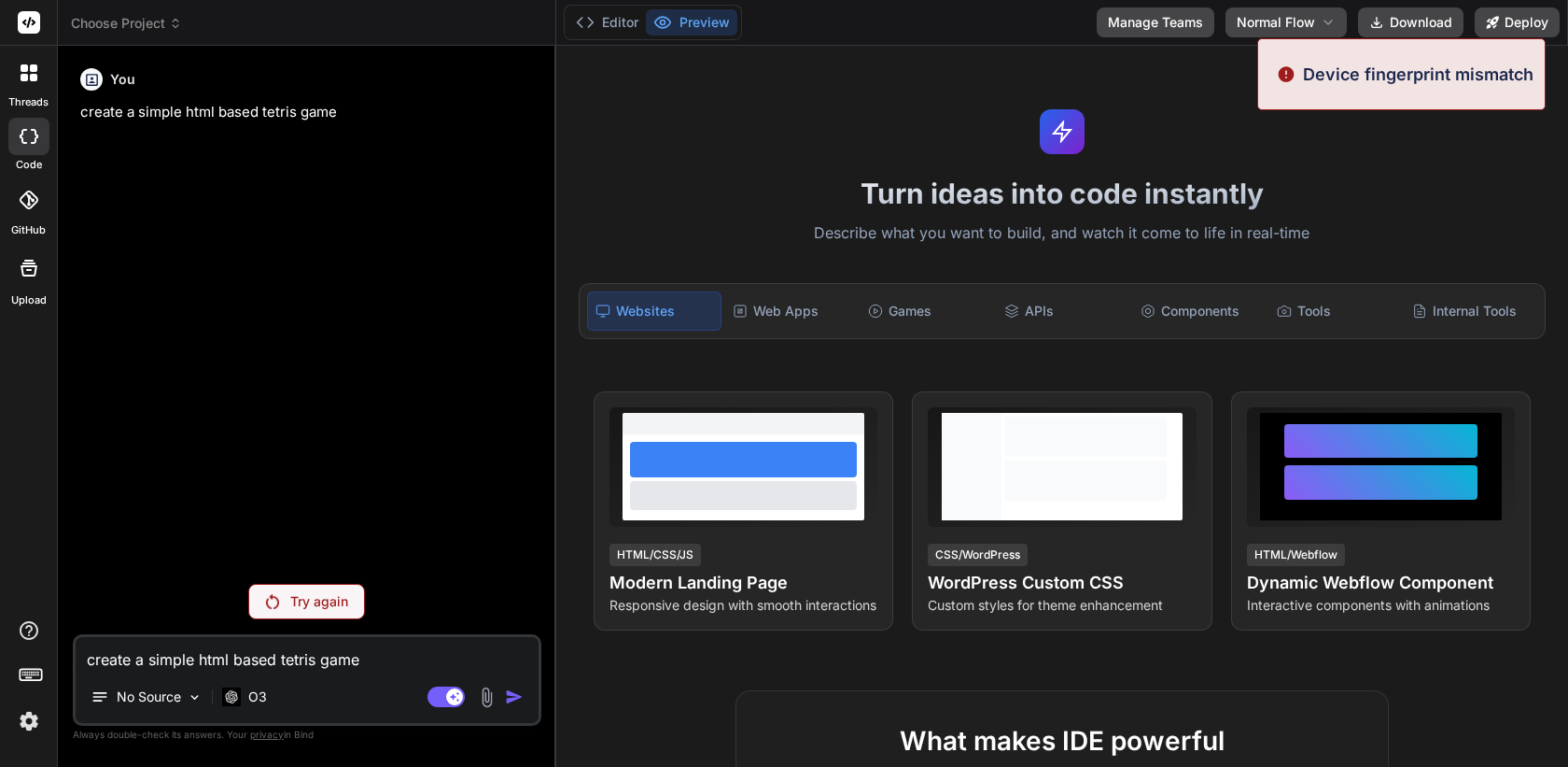
click at [27, 726] on img at bounding box center [29, 720] width 32 height 32
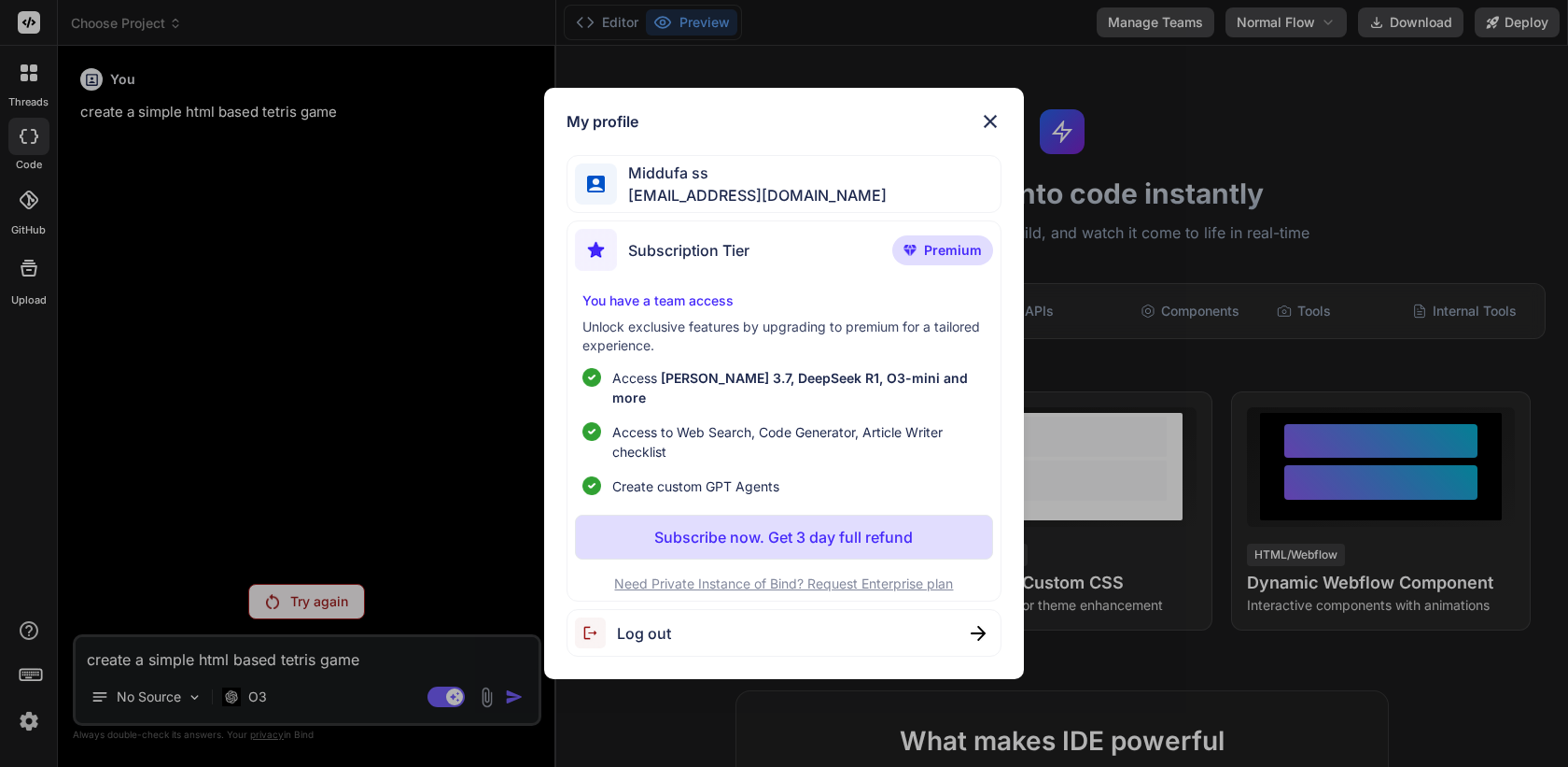
click at [675, 623] on div "Log out" at bounding box center [784, 632] width 434 height 48
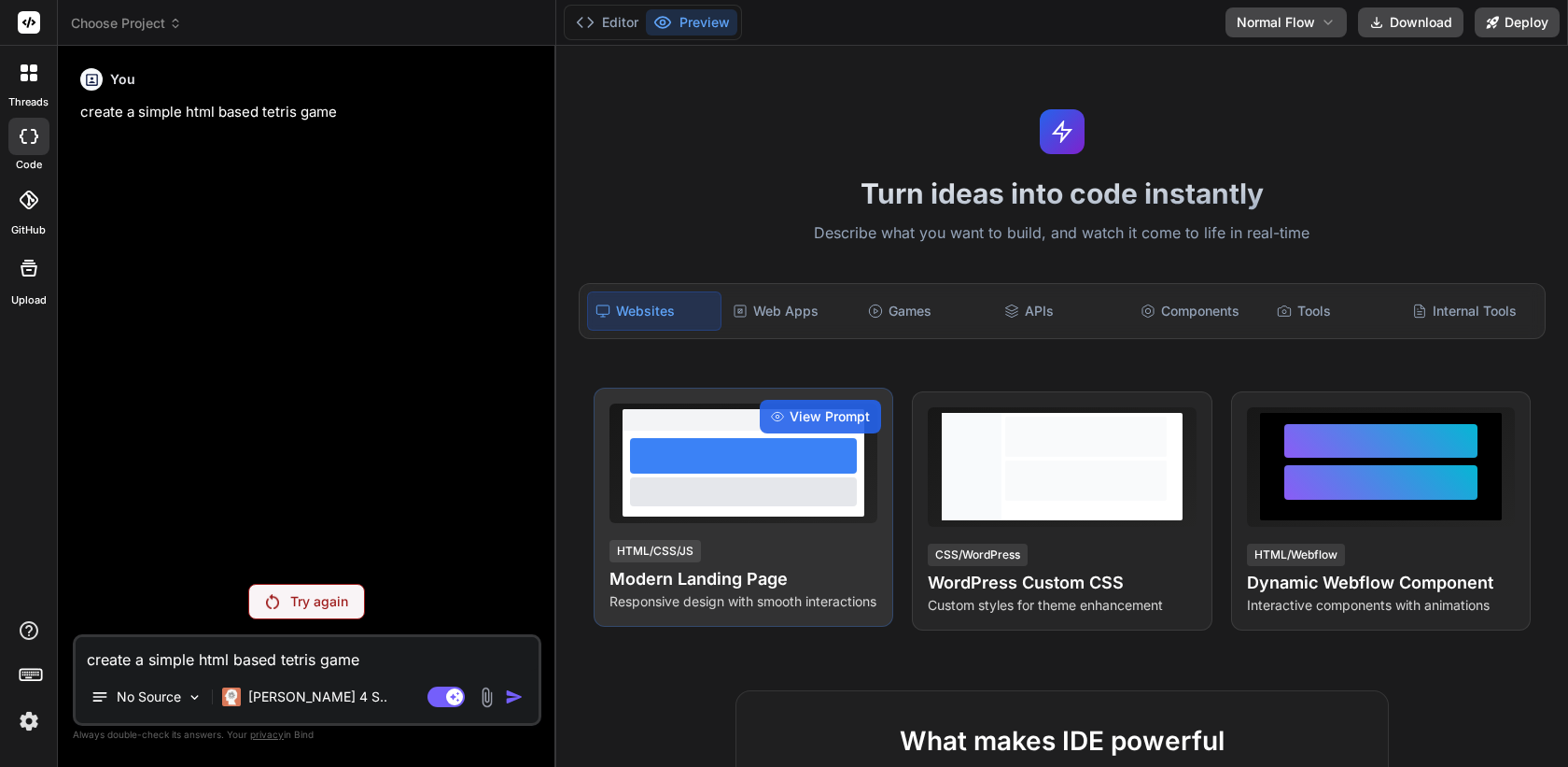
type textarea "x"
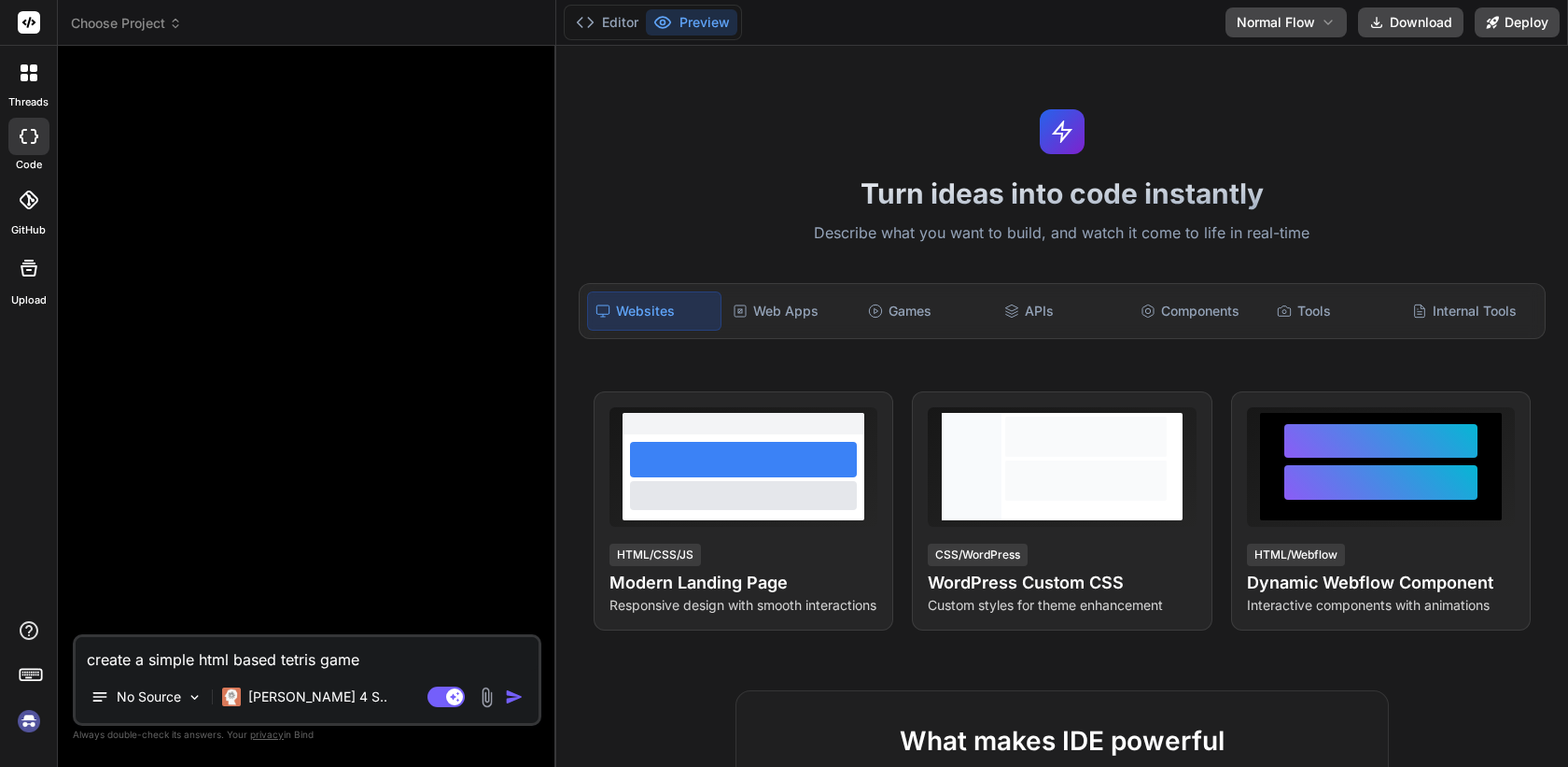
click at [26, 726] on img at bounding box center [29, 720] width 32 height 32
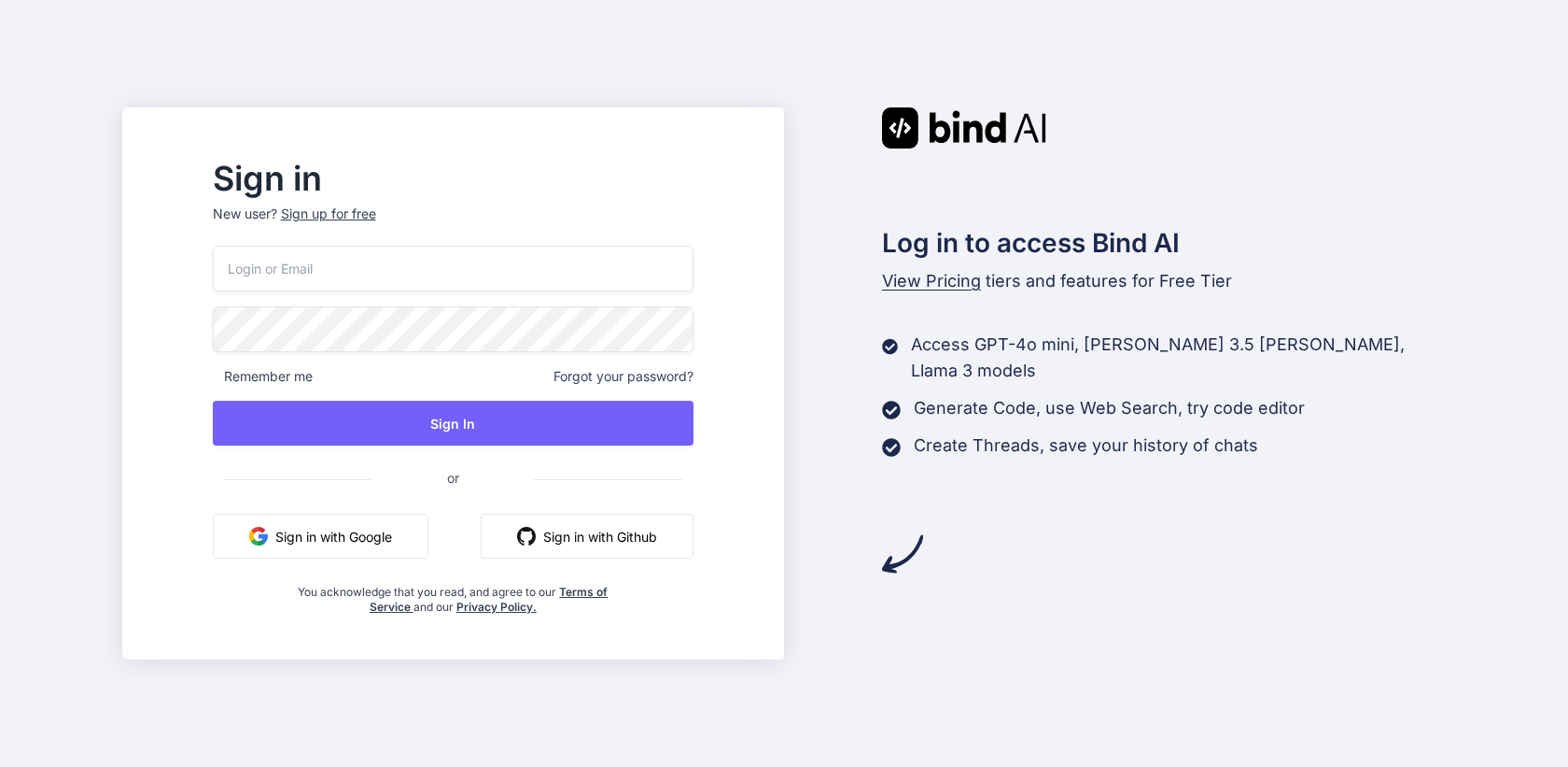
click at [339, 537] on button "Sign in with Google" at bounding box center [321, 535] width 216 height 45
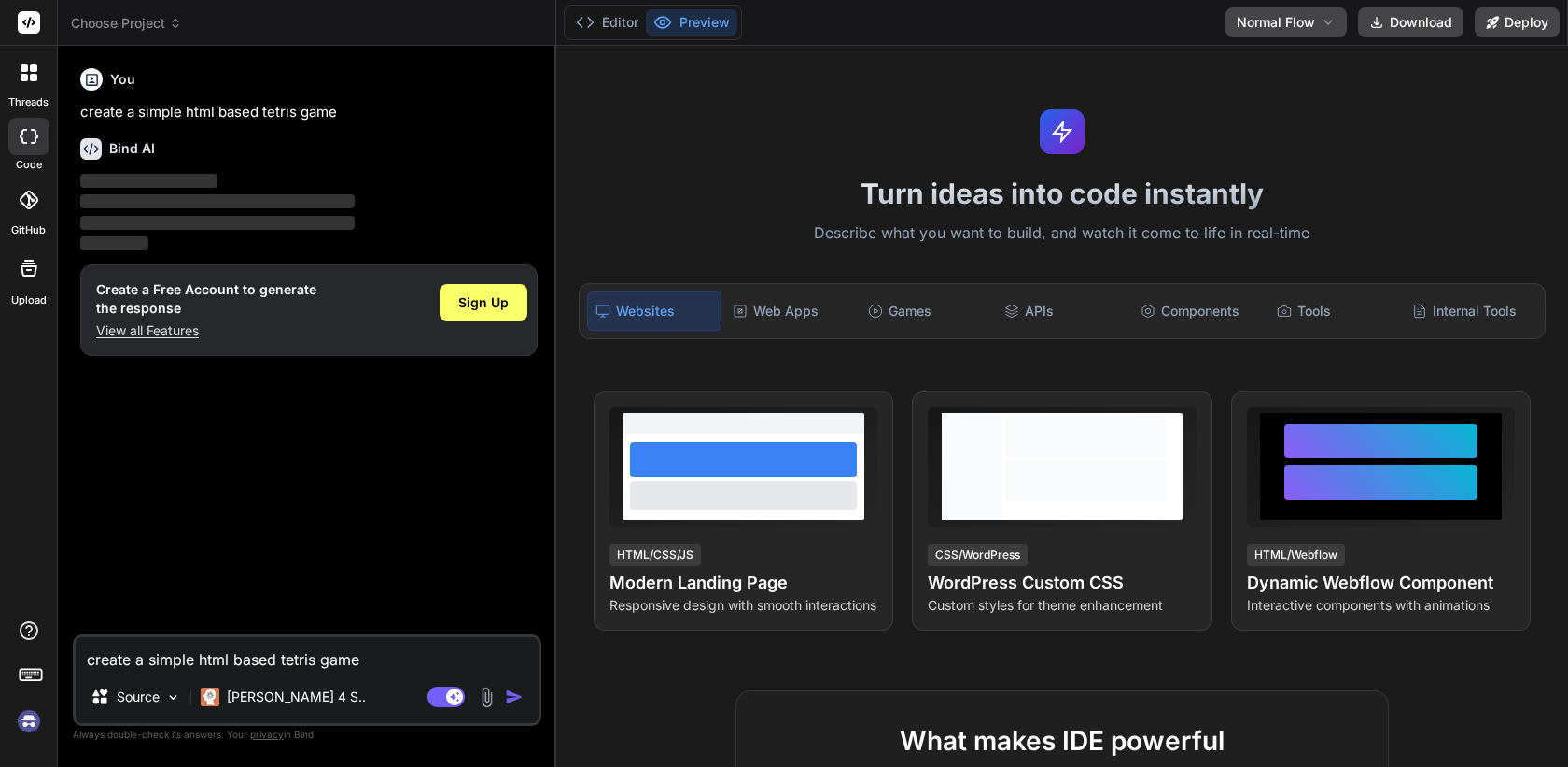
click at [31, 719] on img at bounding box center [29, 720] width 32 height 32
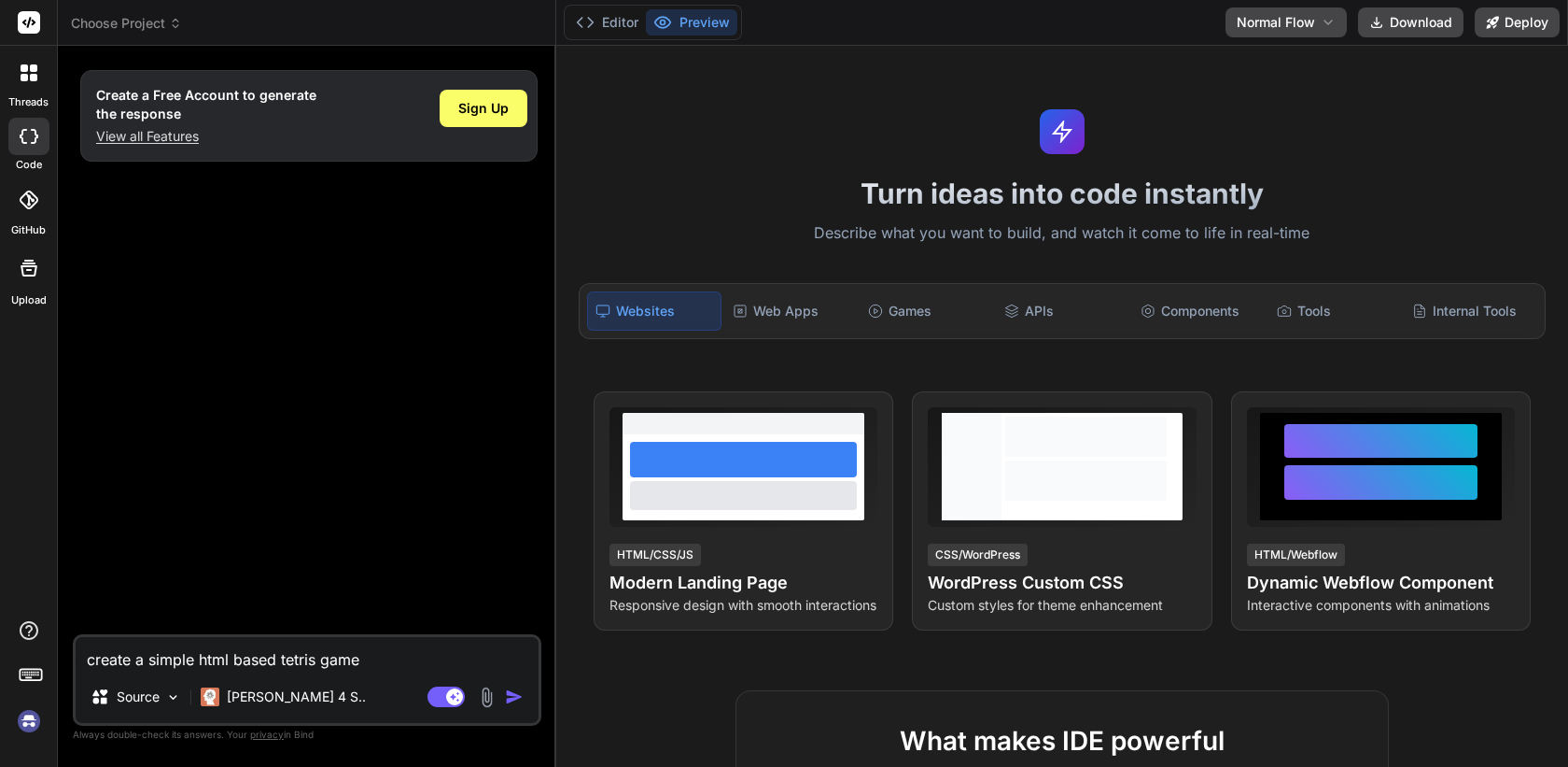
type textarea "x"
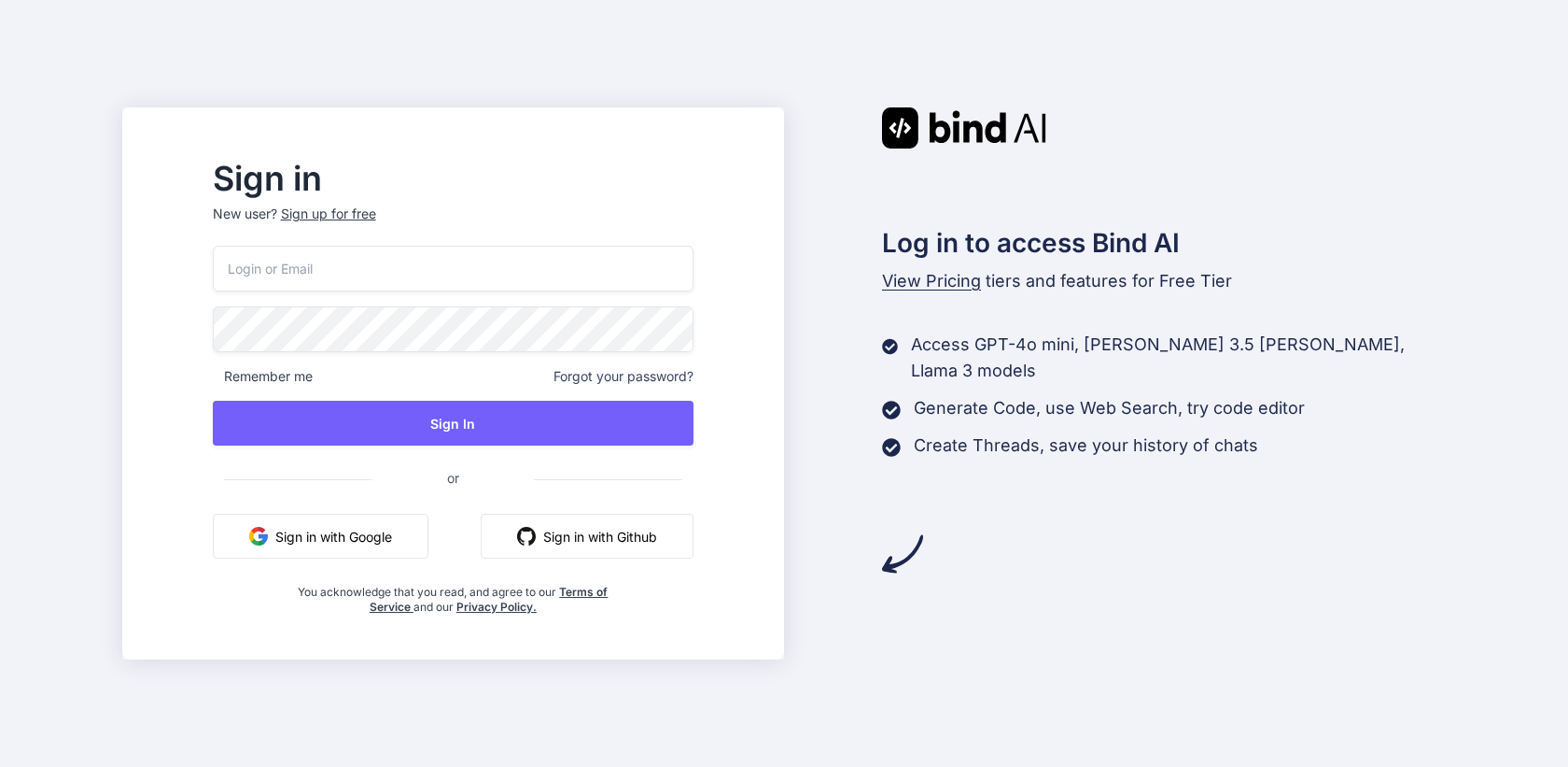
click at [388, 552] on button "Sign in with Google" at bounding box center [321, 535] width 216 height 45
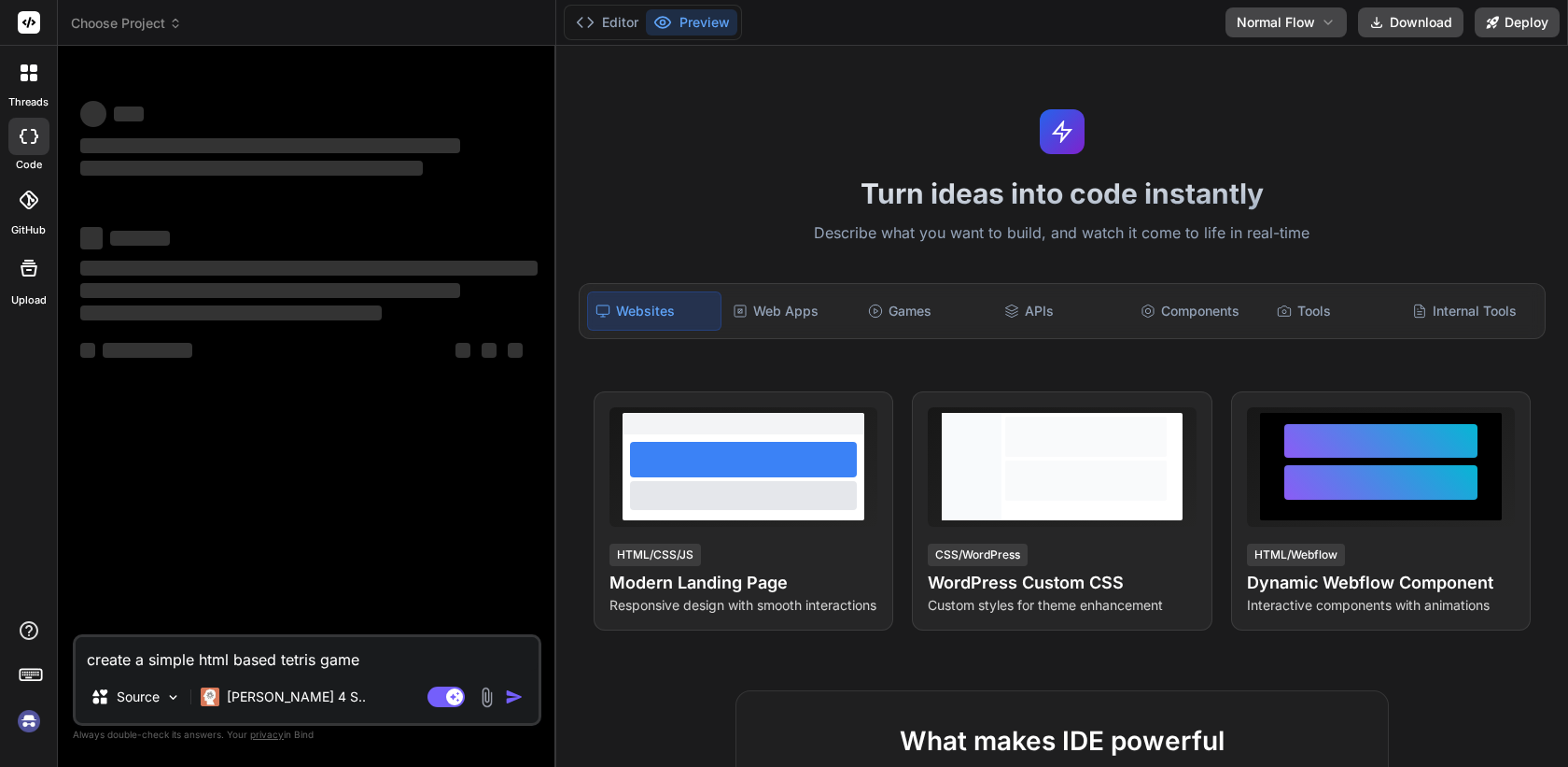
click at [17, 714] on img at bounding box center [29, 720] width 32 height 32
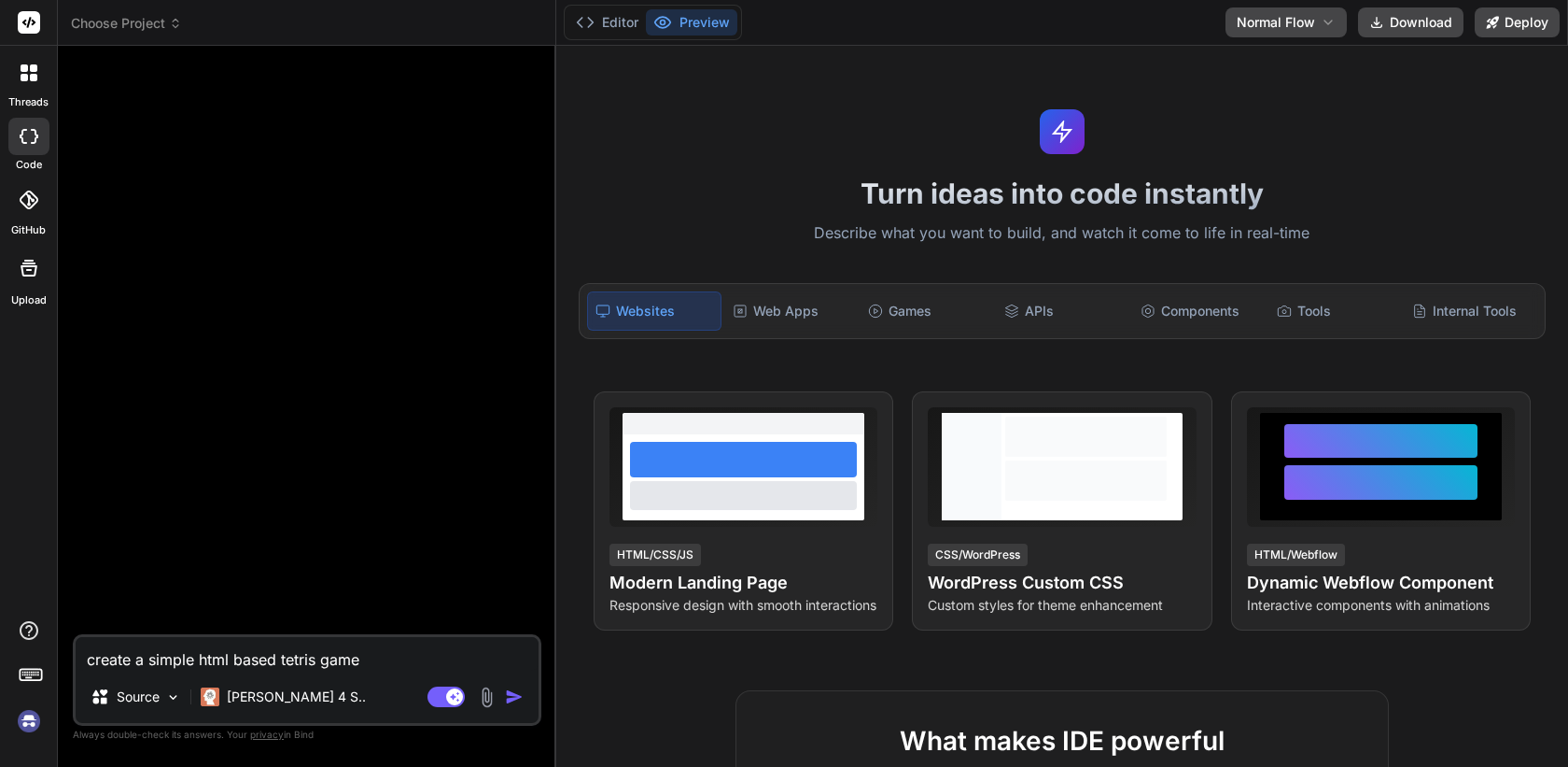
type textarea "x"
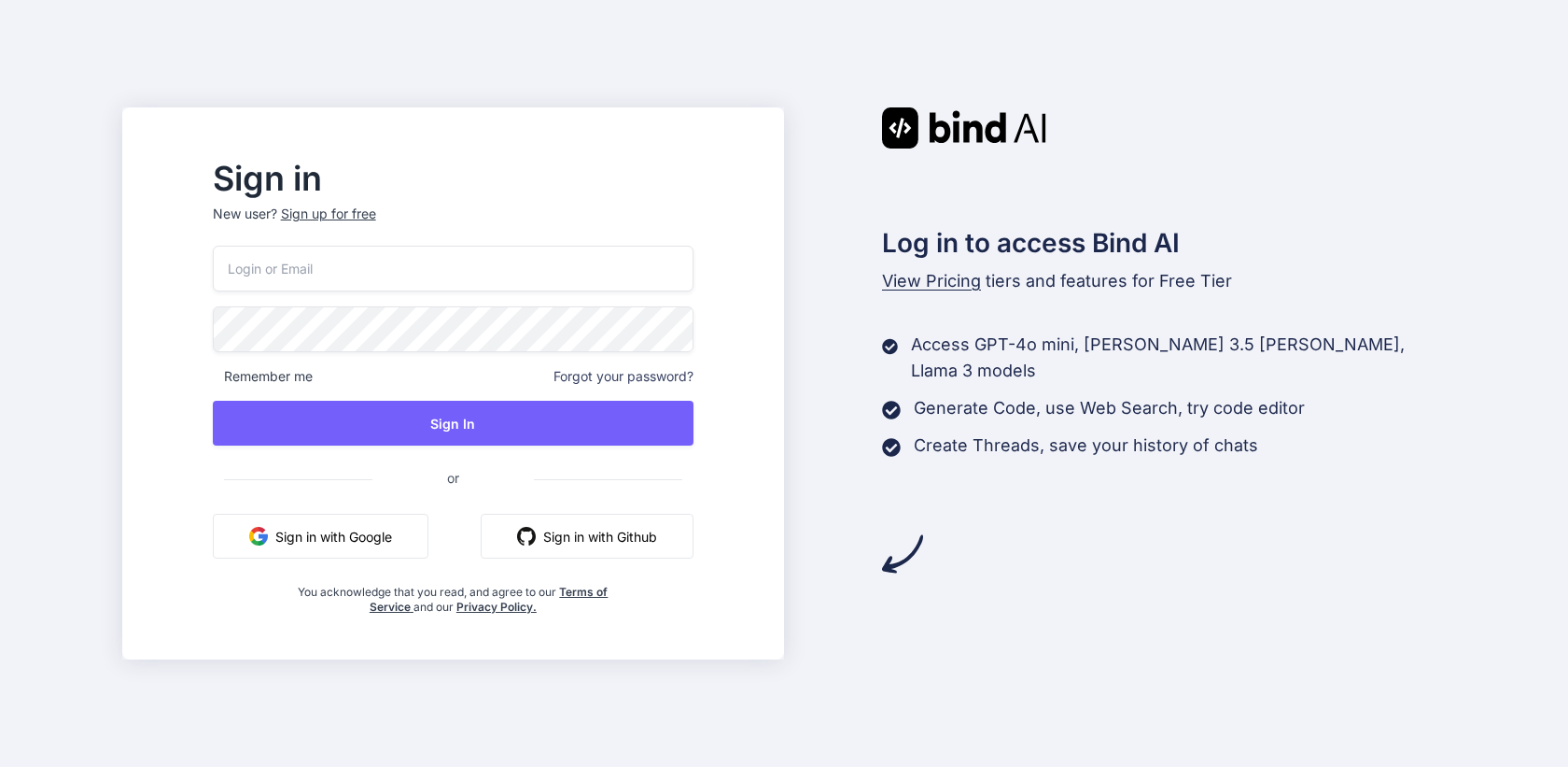
click at [376, 520] on button "Sign in with Google" at bounding box center [321, 535] width 216 height 45
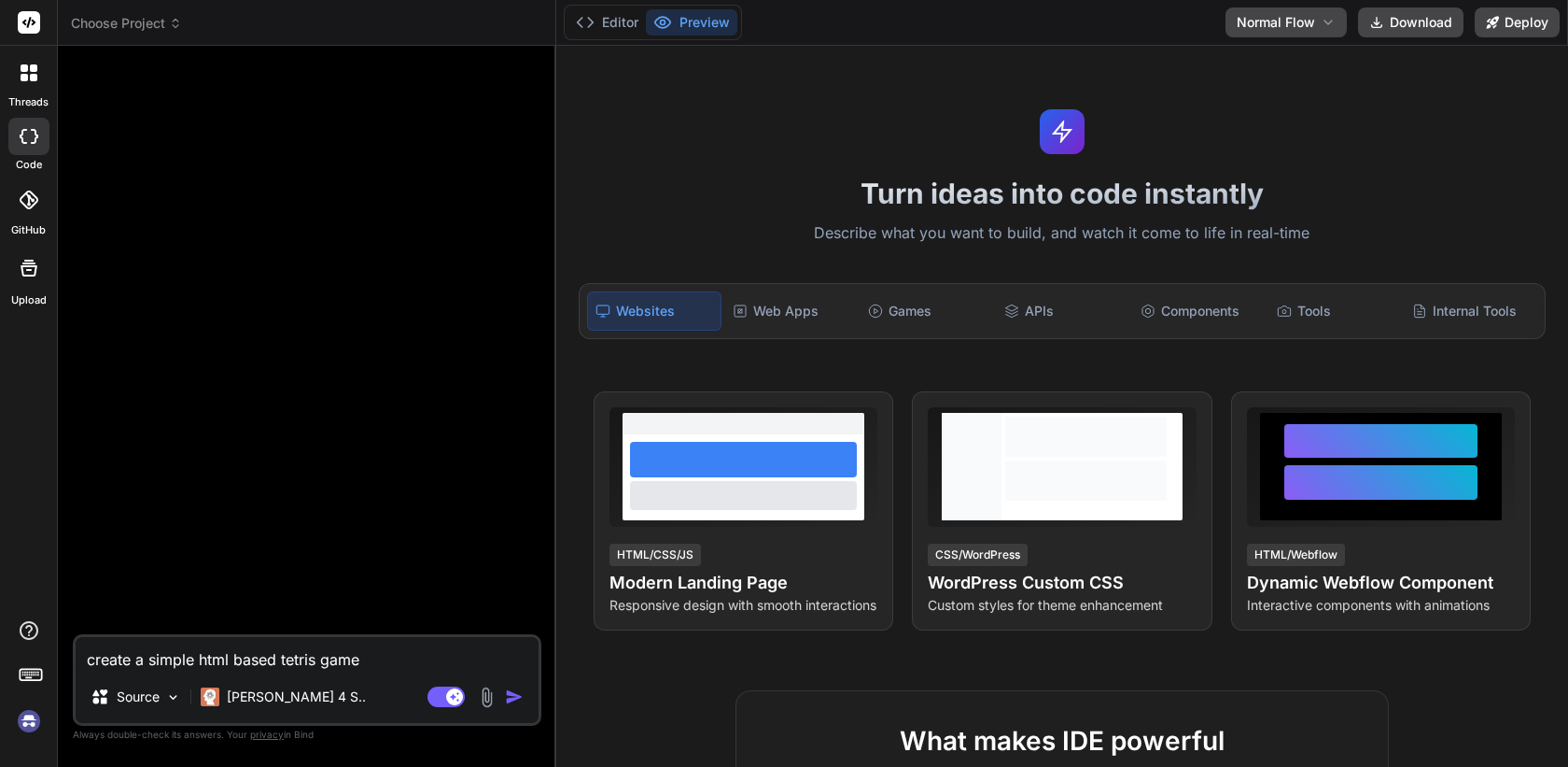
click at [32, 726] on img at bounding box center [29, 720] width 32 height 32
click at [288, 693] on p "Claude 4 S.." at bounding box center [296, 697] width 139 height 19
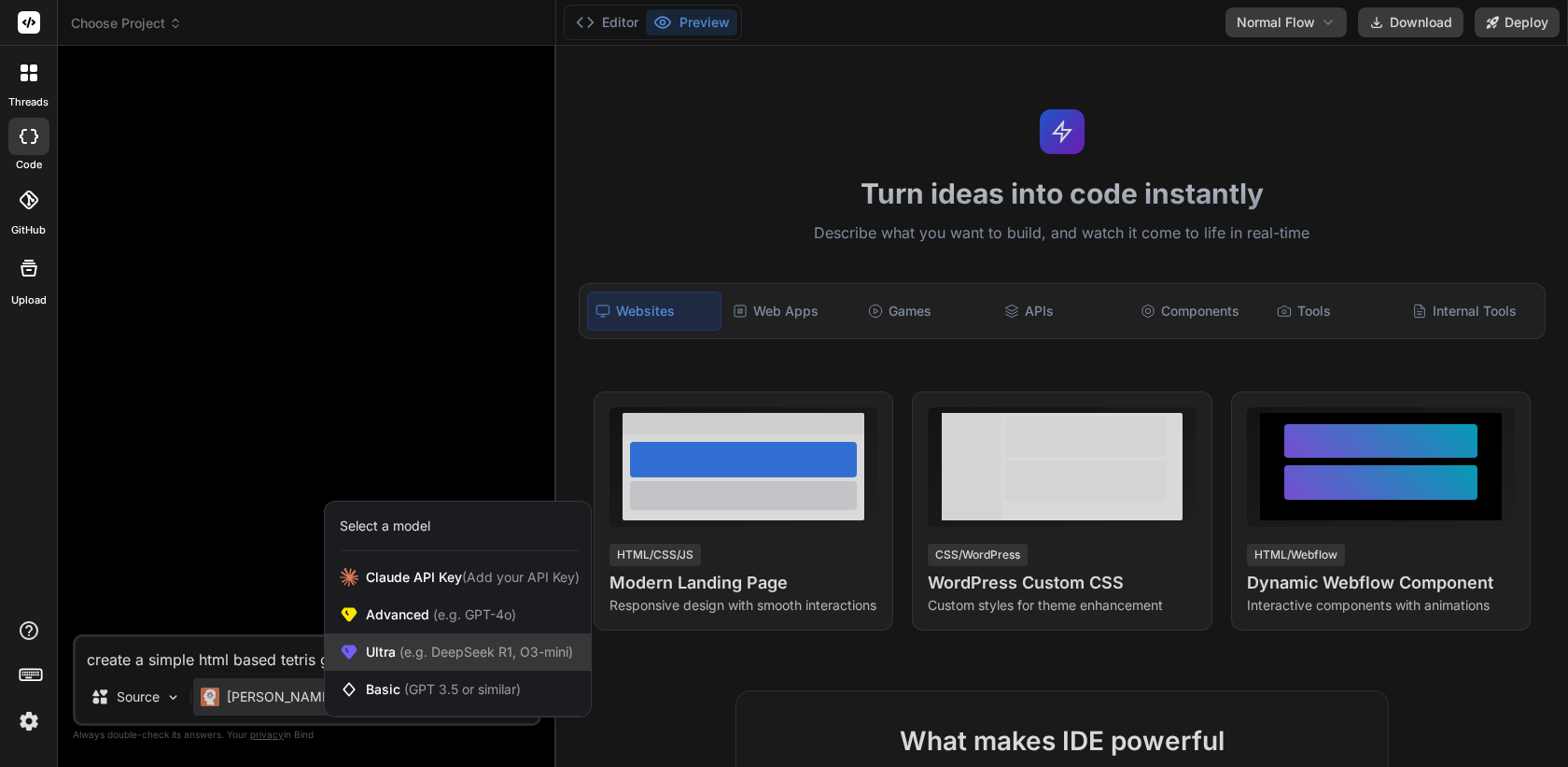
click at [401, 645] on span "(e.g. DeepSeek R1, O3-mini)" at bounding box center [484, 651] width 177 height 16
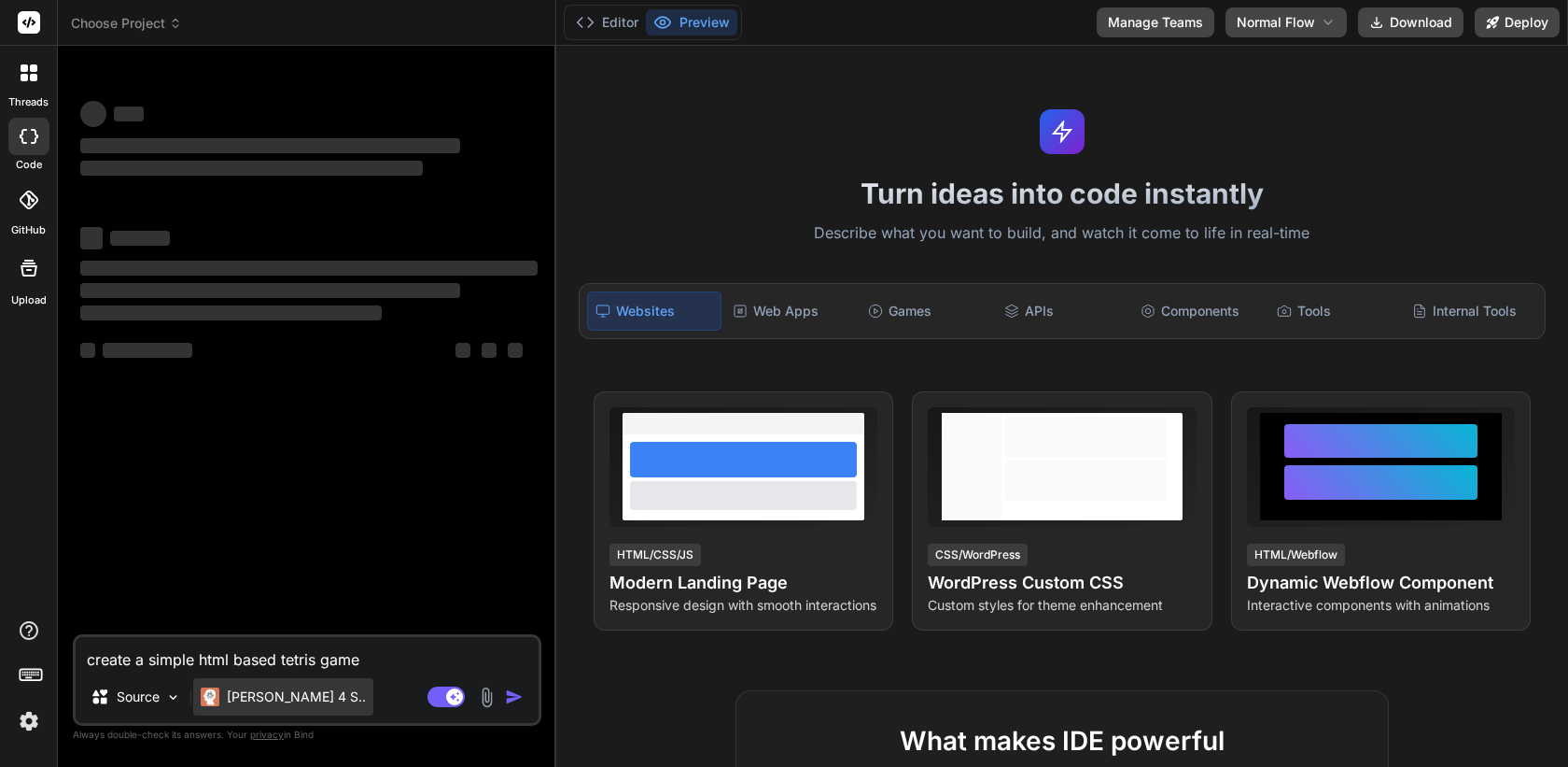
click at [291, 695] on p "Claude 4 S.." at bounding box center [296, 697] width 139 height 19
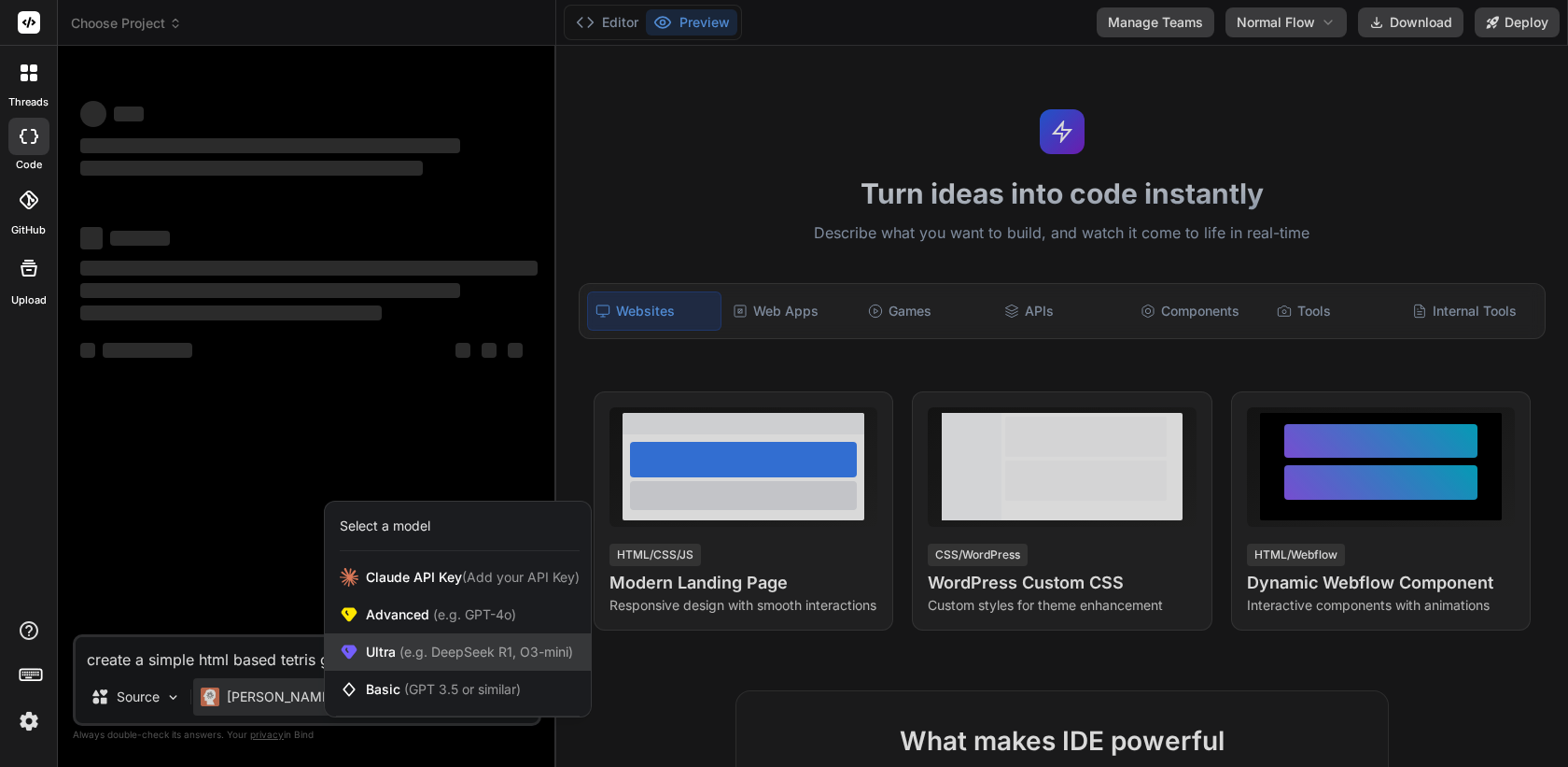
click at [399, 648] on span "(e.g. DeepSeek R1, O3-mini)" at bounding box center [484, 651] width 177 height 16
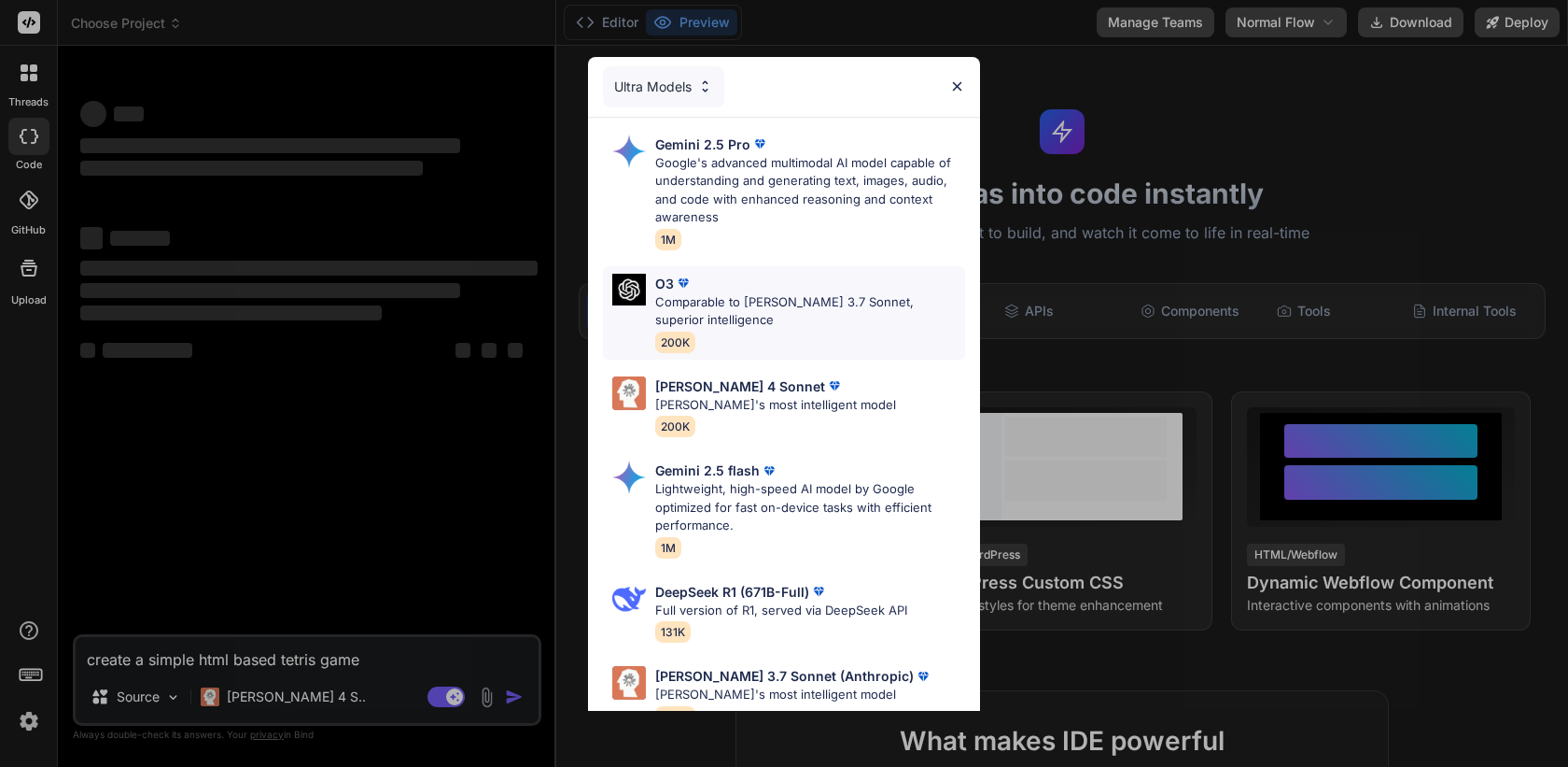
click at [730, 312] on p "Comparable to Claude 3.7 Sonnet, superior intelligence" at bounding box center [809, 311] width 310 height 37
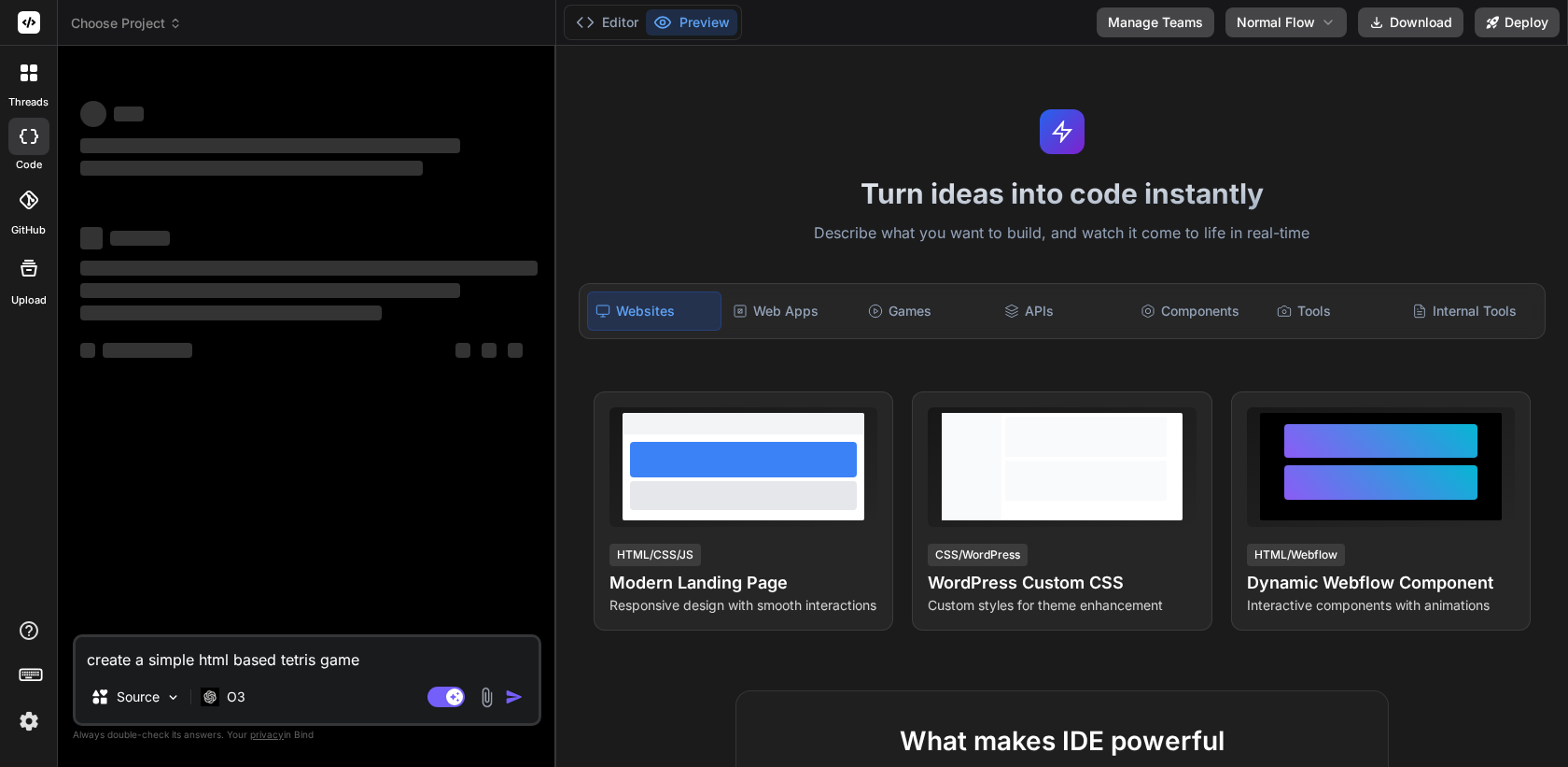
click at [369, 658] on textarea "create a simple html based tetris game" at bounding box center [306, 654] width 463 height 34
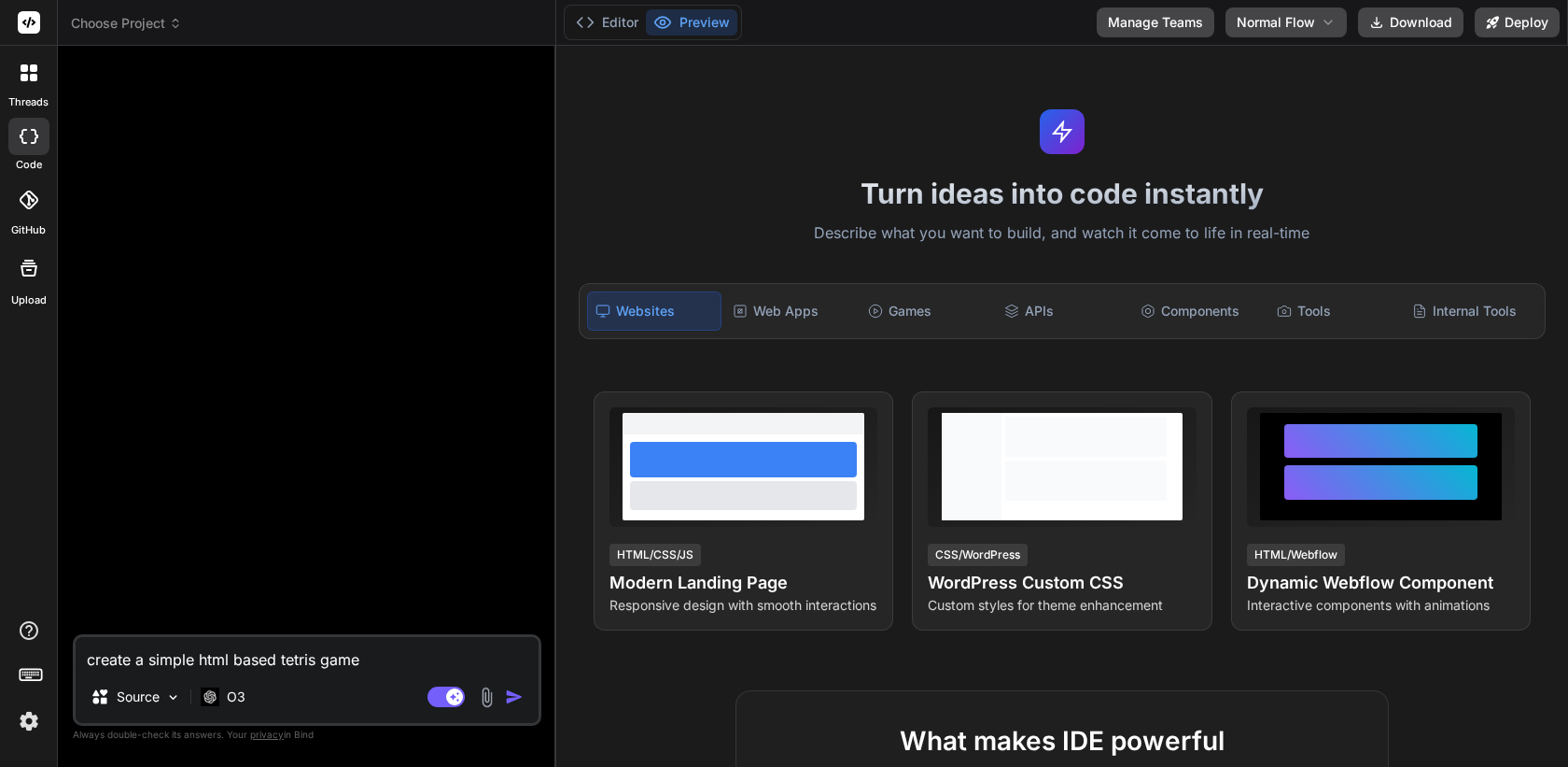
click at [512, 699] on img "button" at bounding box center [514, 697] width 19 height 19
type textarea "x"
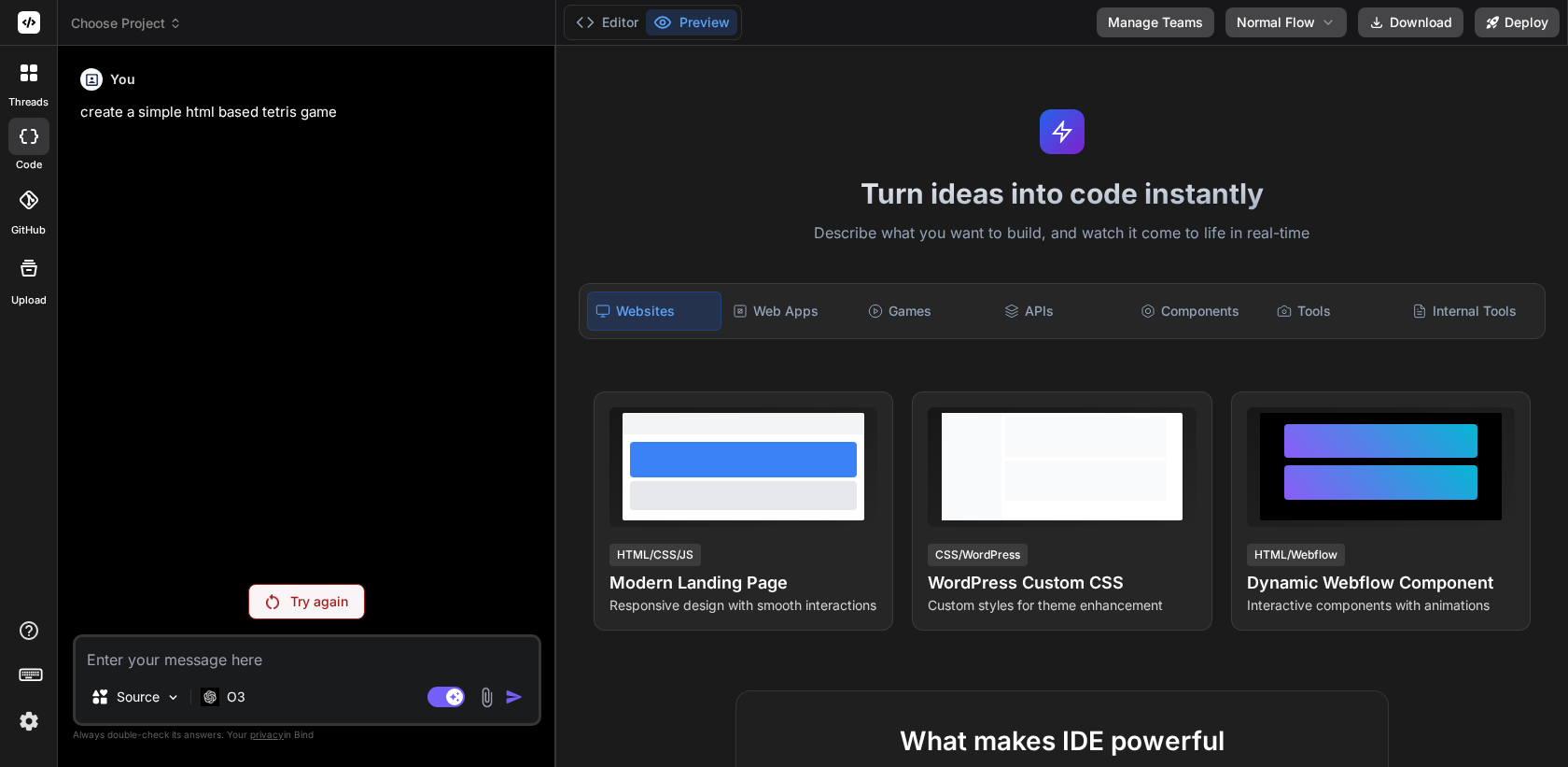
click at [40, 69] on div at bounding box center [29, 73] width 40 height 40
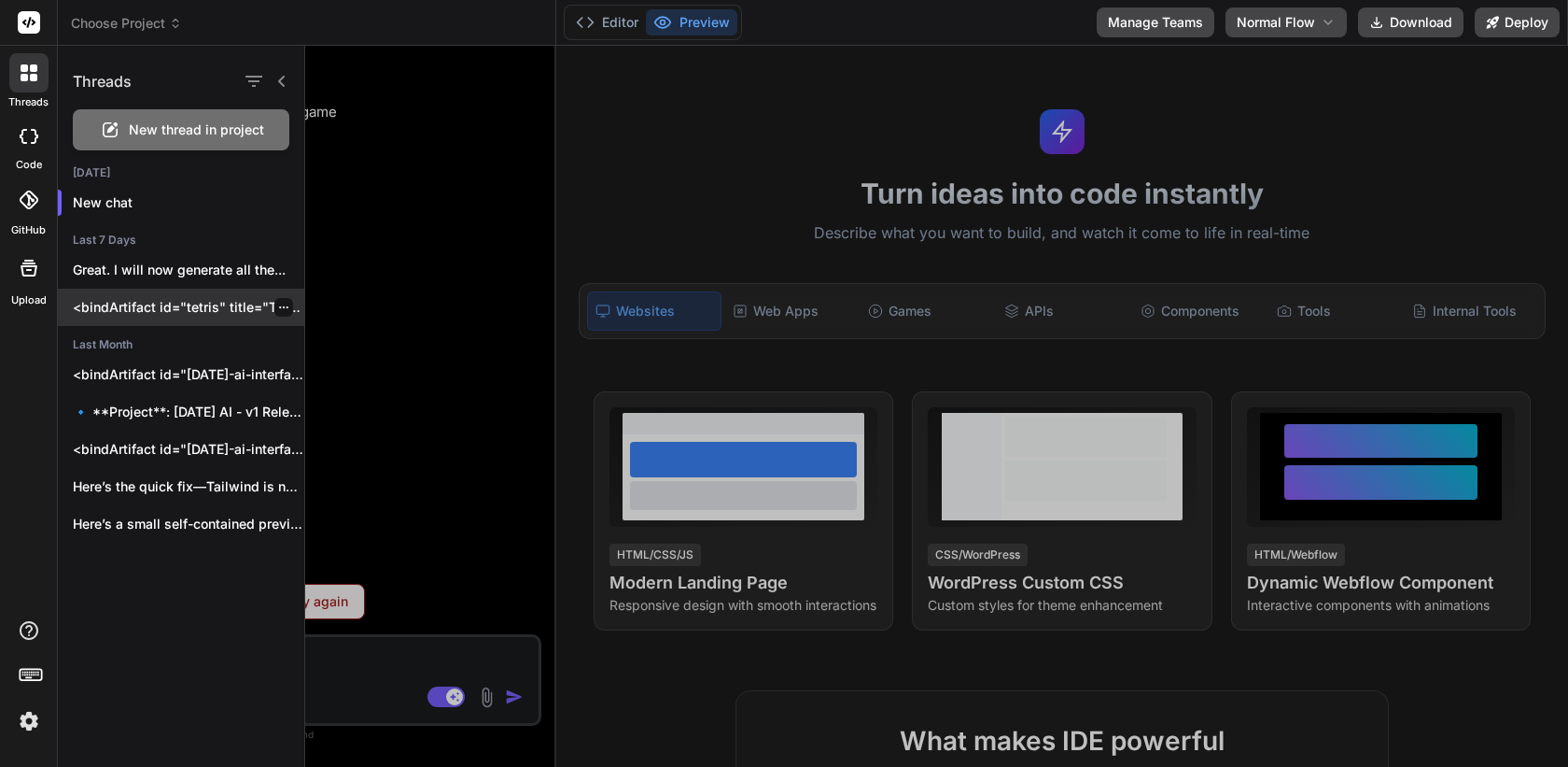
click at [199, 302] on p "<bindArtifact id="tetris" title="Tetris"> <bindAction type="file" filePath="pac…" at bounding box center [188, 307] width 232 height 19
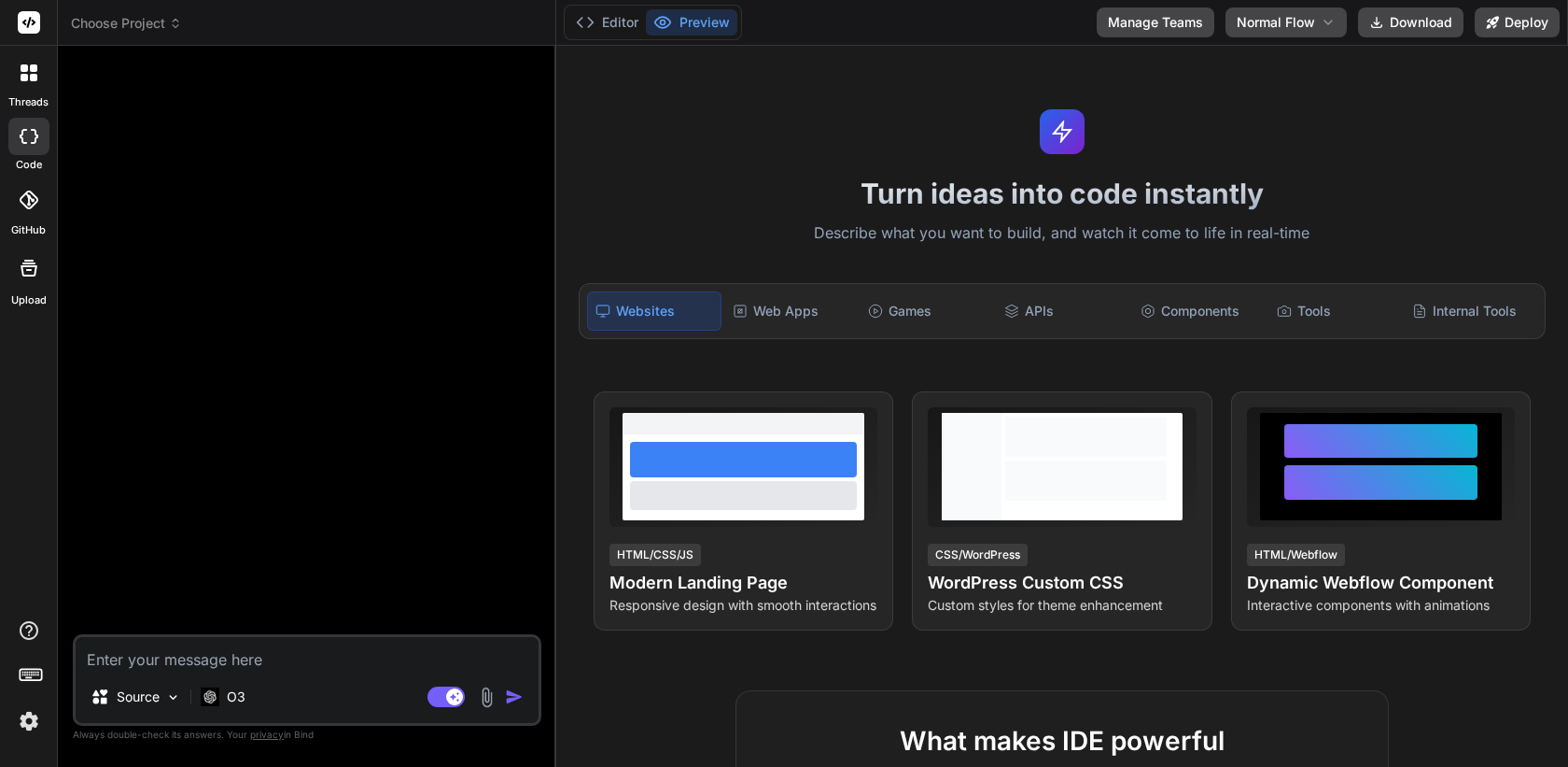
type textarea "x"
click at [145, 34] on header "Choose Project Created with Pixso." at bounding box center [306, 23] width 498 height 46
click at [149, 24] on span "Choose Project" at bounding box center [127, 23] width 111 height 19
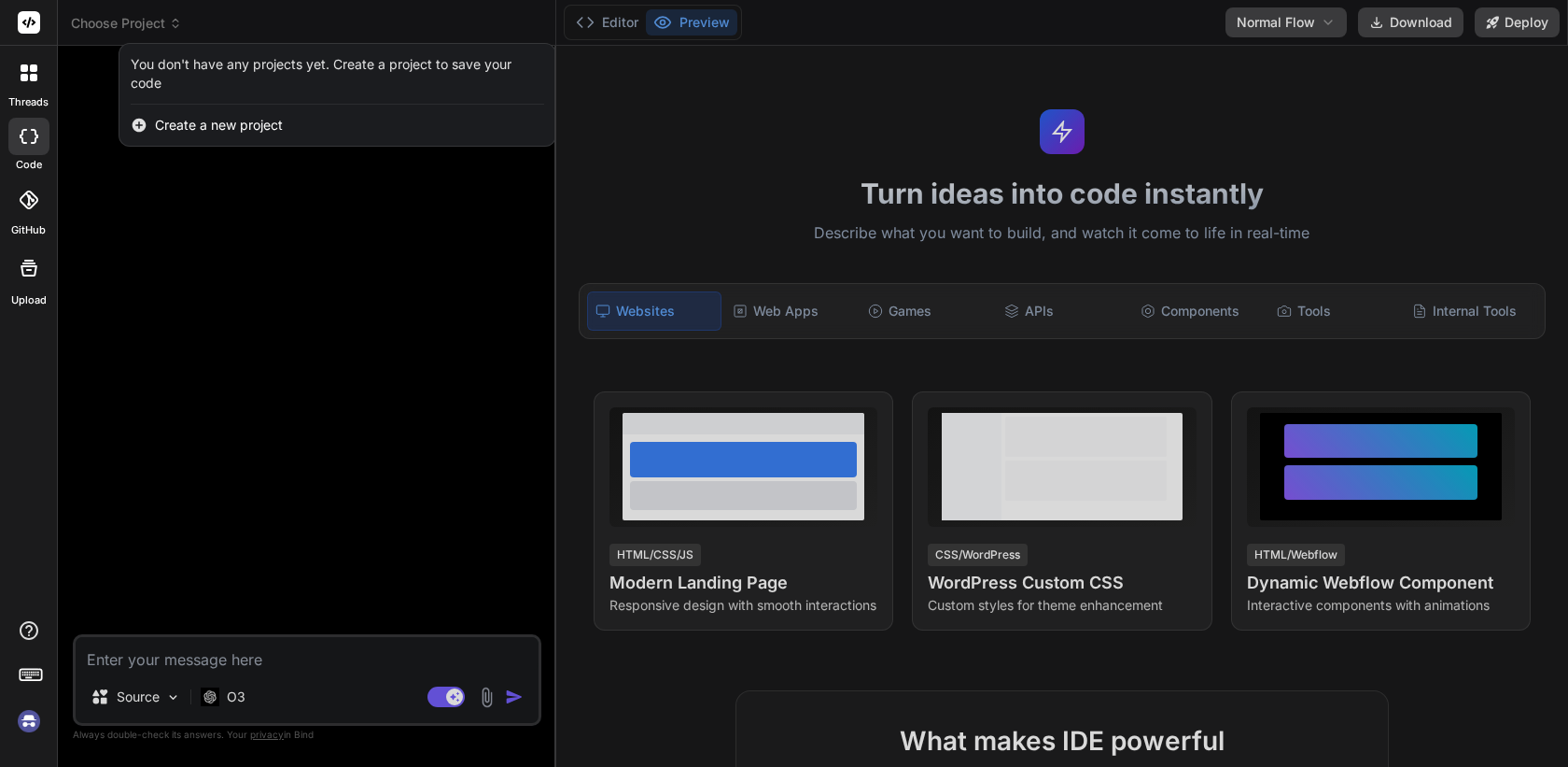
drag, startPoint x: 130, startPoint y: 301, endPoint x: 118, endPoint y: 301, distance: 12.0
click at [131, 301] on div at bounding box center [784, 384] width 1568 height 767
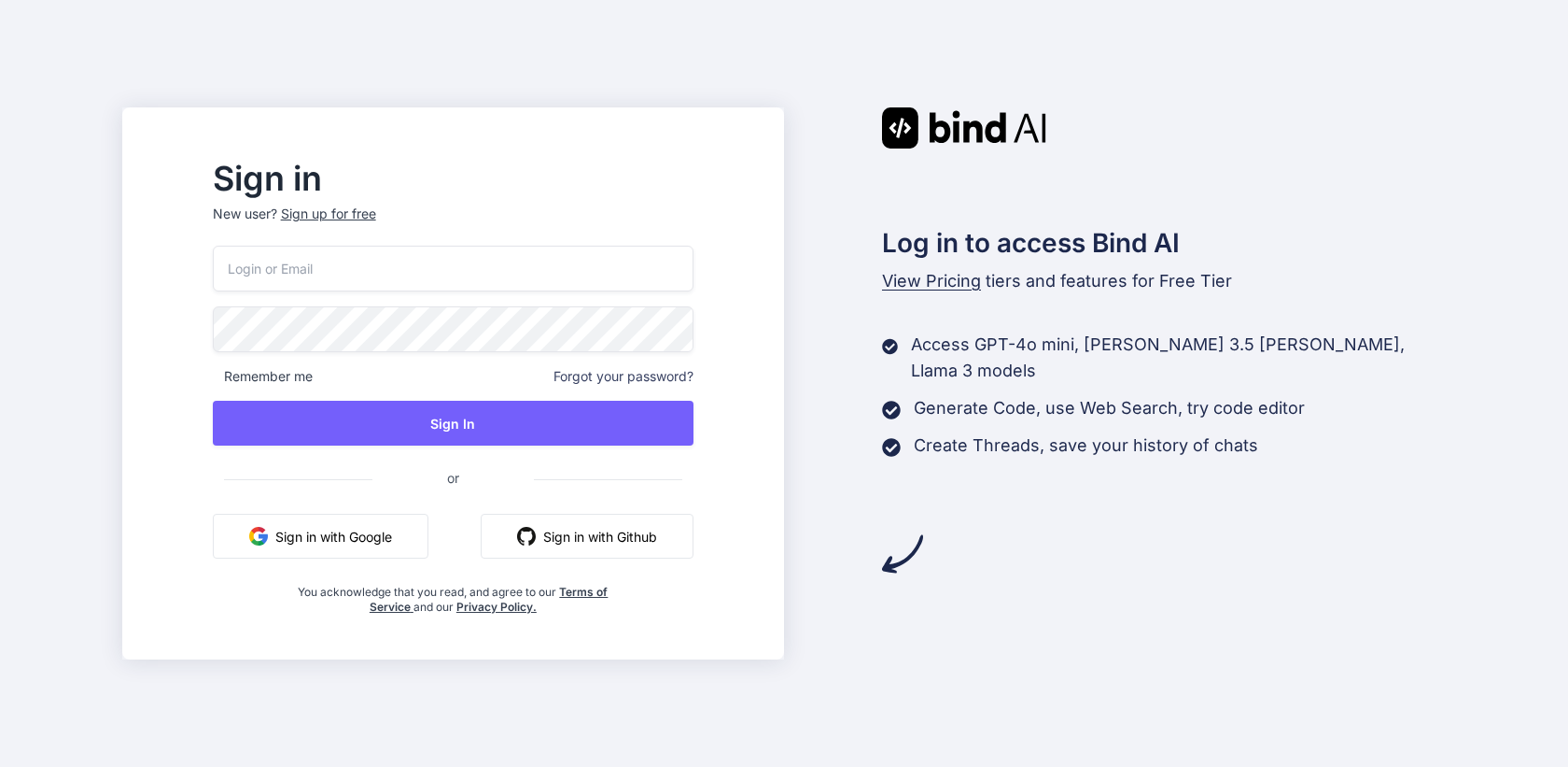
click at [370, 543] on button "Sign in with Google" at bounding box center [321, 535] width 216 height 45
